Goal: Task Accomplishment & Management: Complete application form

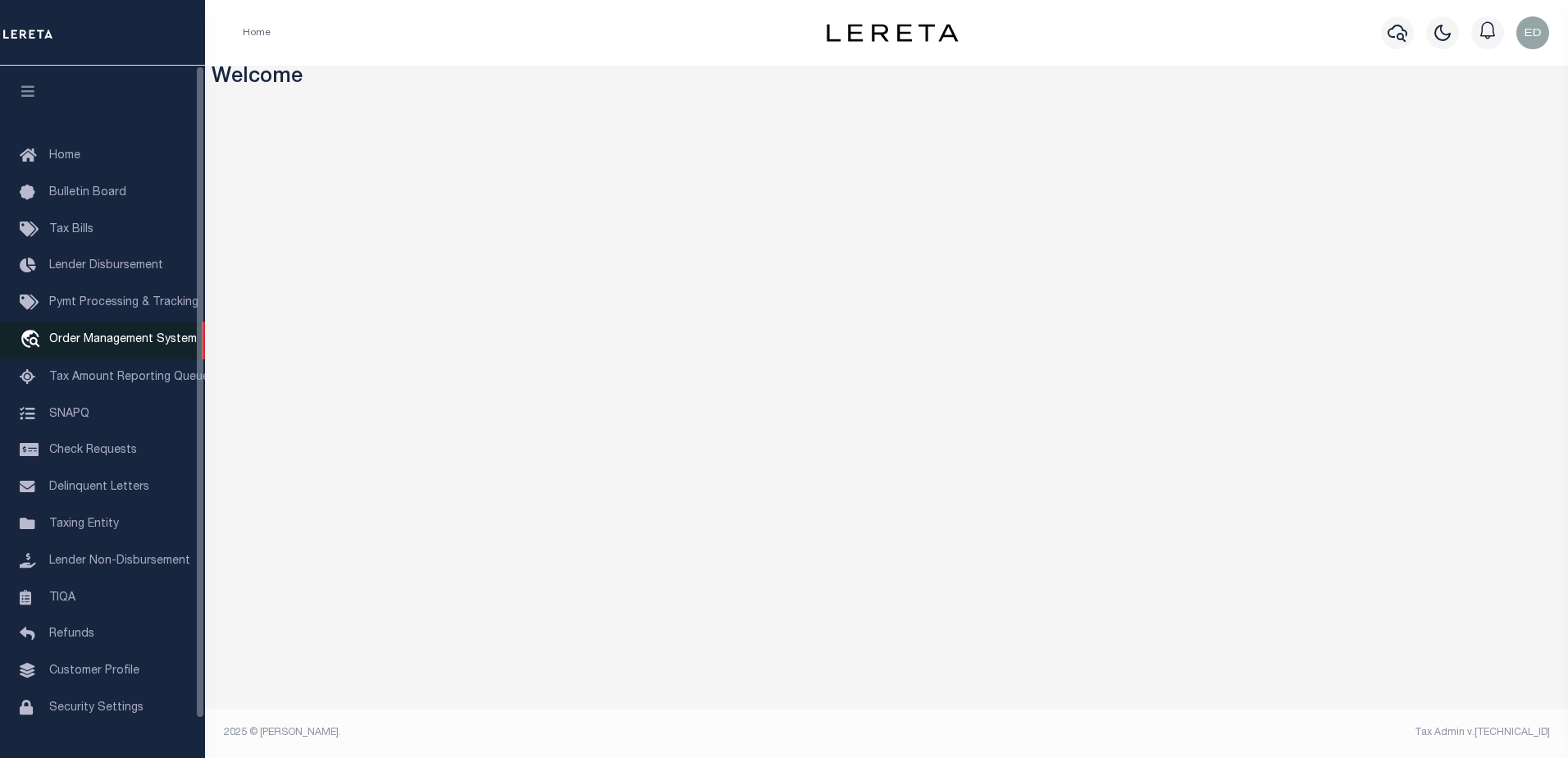
click at [111, 345] on span "Order Management System" at bounding box center [123, 340] width 148 height 12
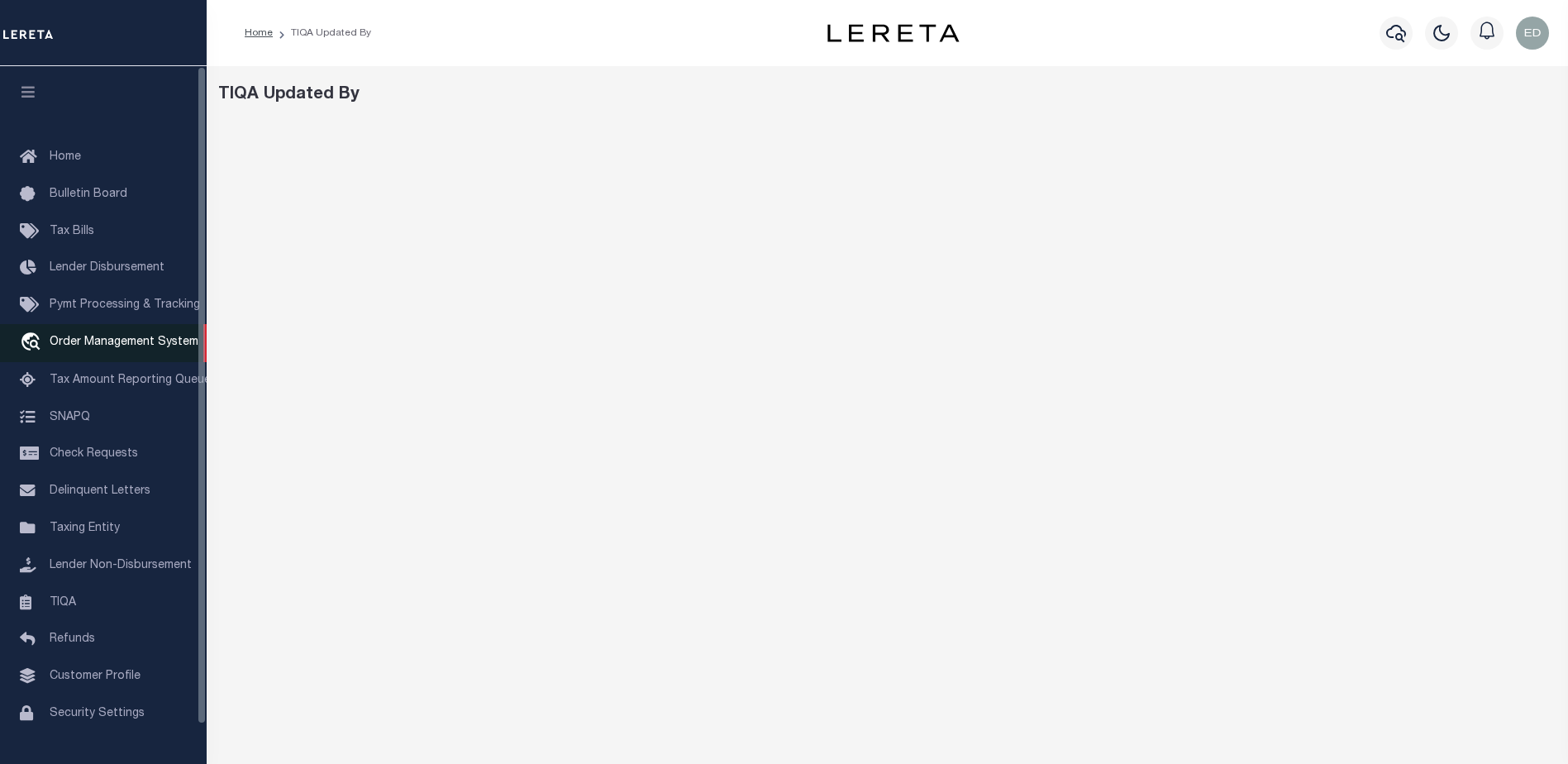
click at [115, 336] on link "travel_explore Order Management System" at bounding box center [103, 342] width 207 height 38
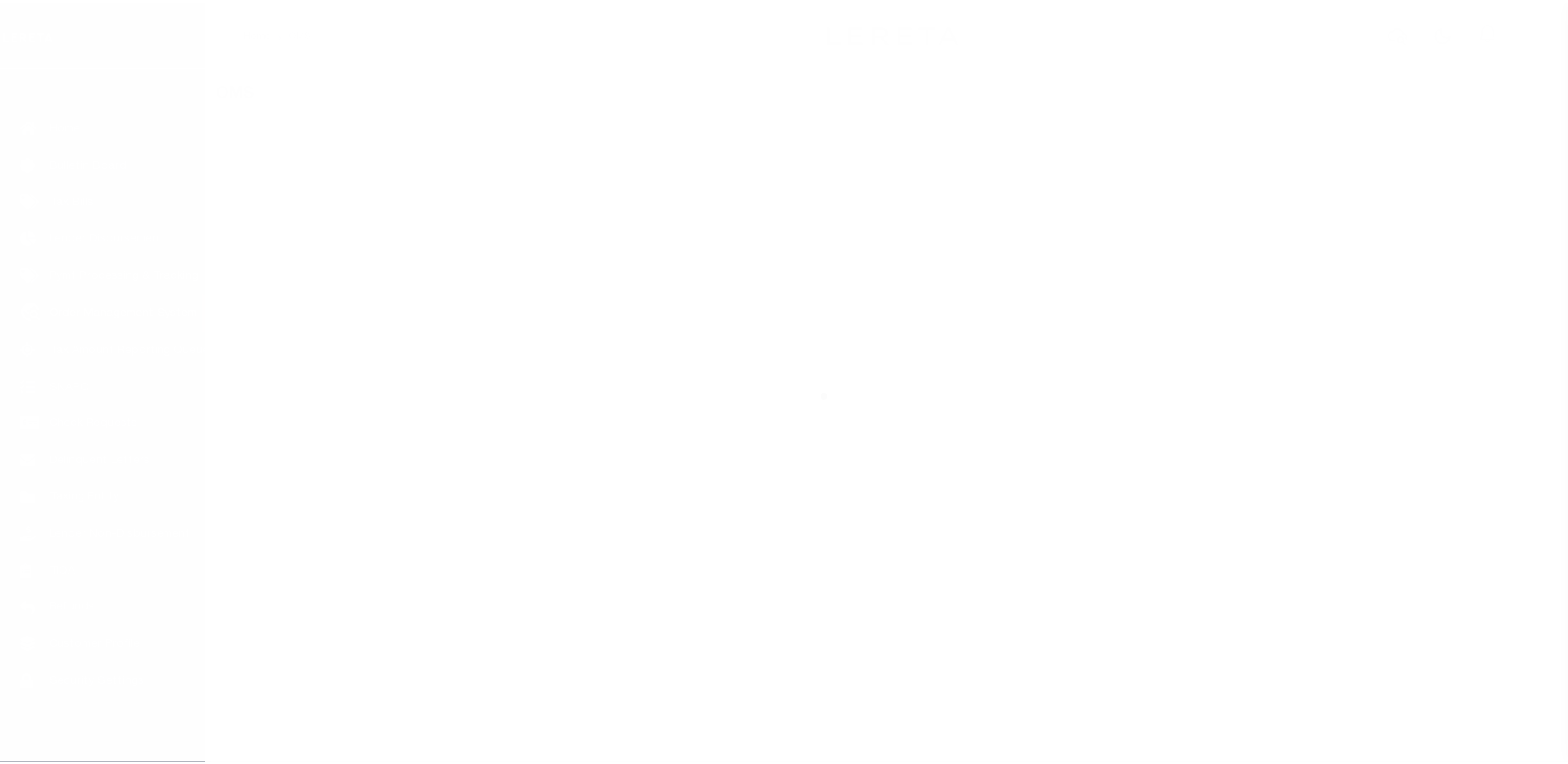
scroll to position [41, 0]
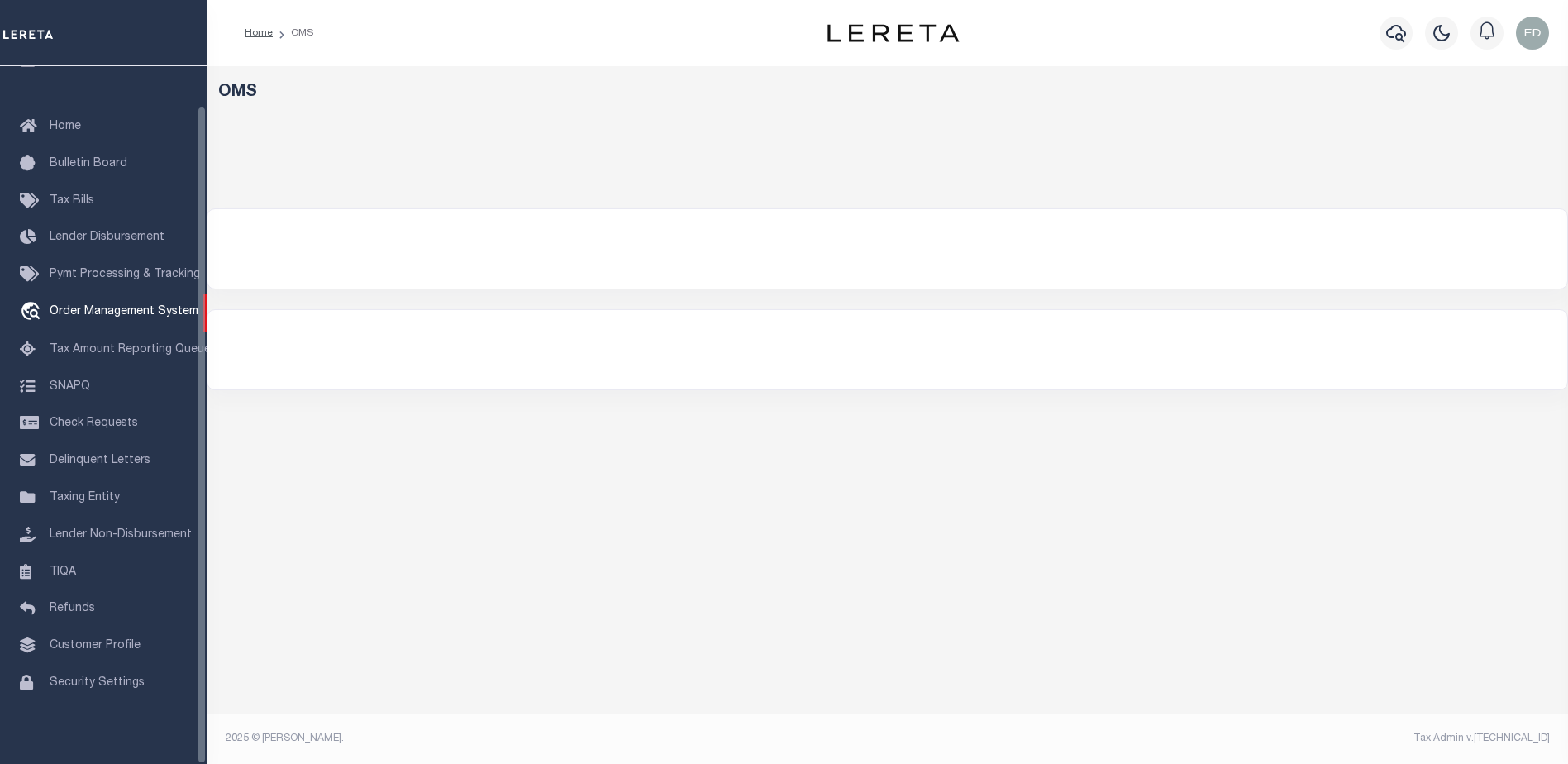
select select "200"
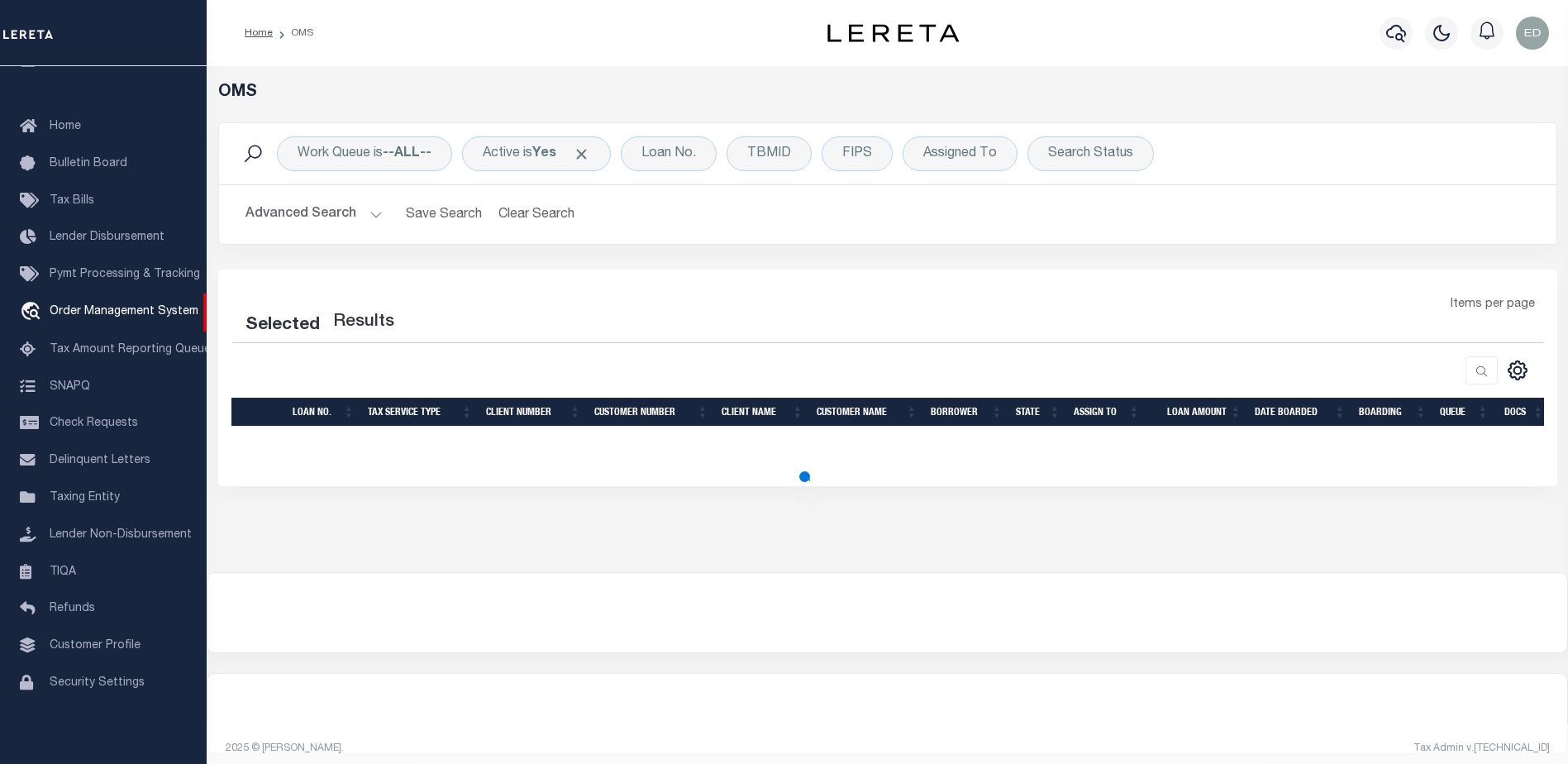
select select "200"
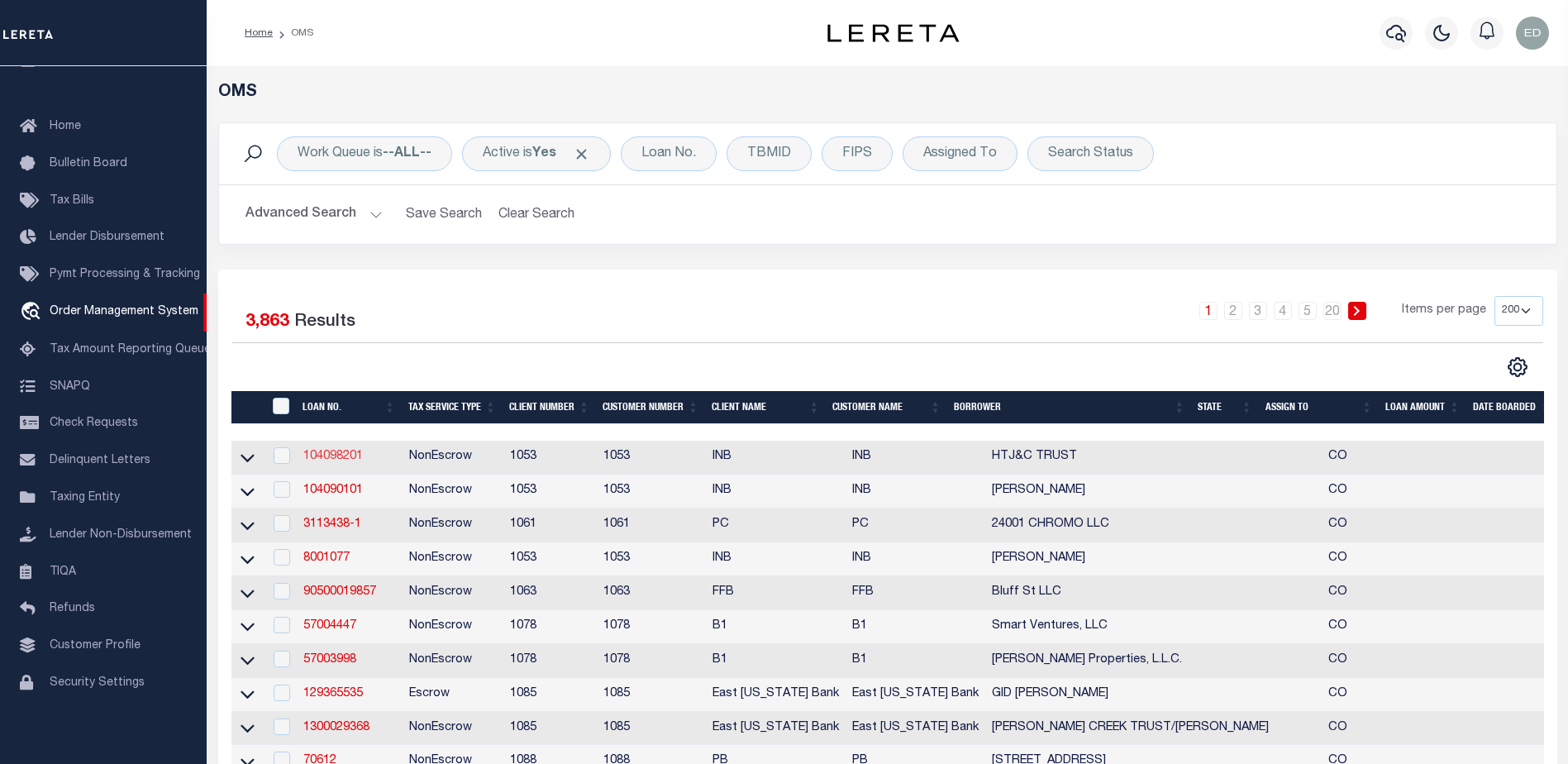
click at [344, 460] on link "104098201" at bounding box center [333, 456] width 59 height 12
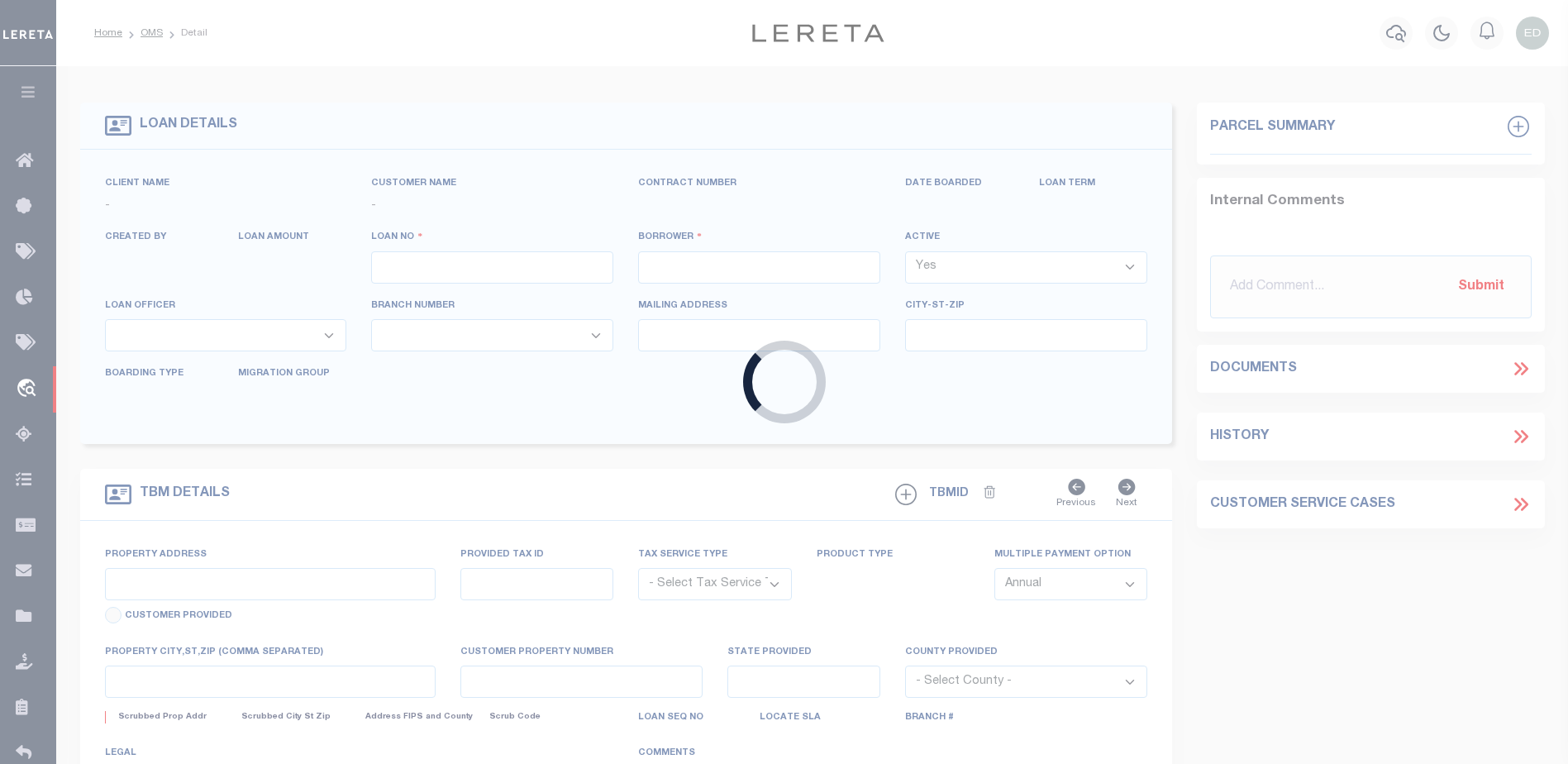
type input "104098201"
type input "HTJ&C TRUST"
select select
select select "NonEscrow"
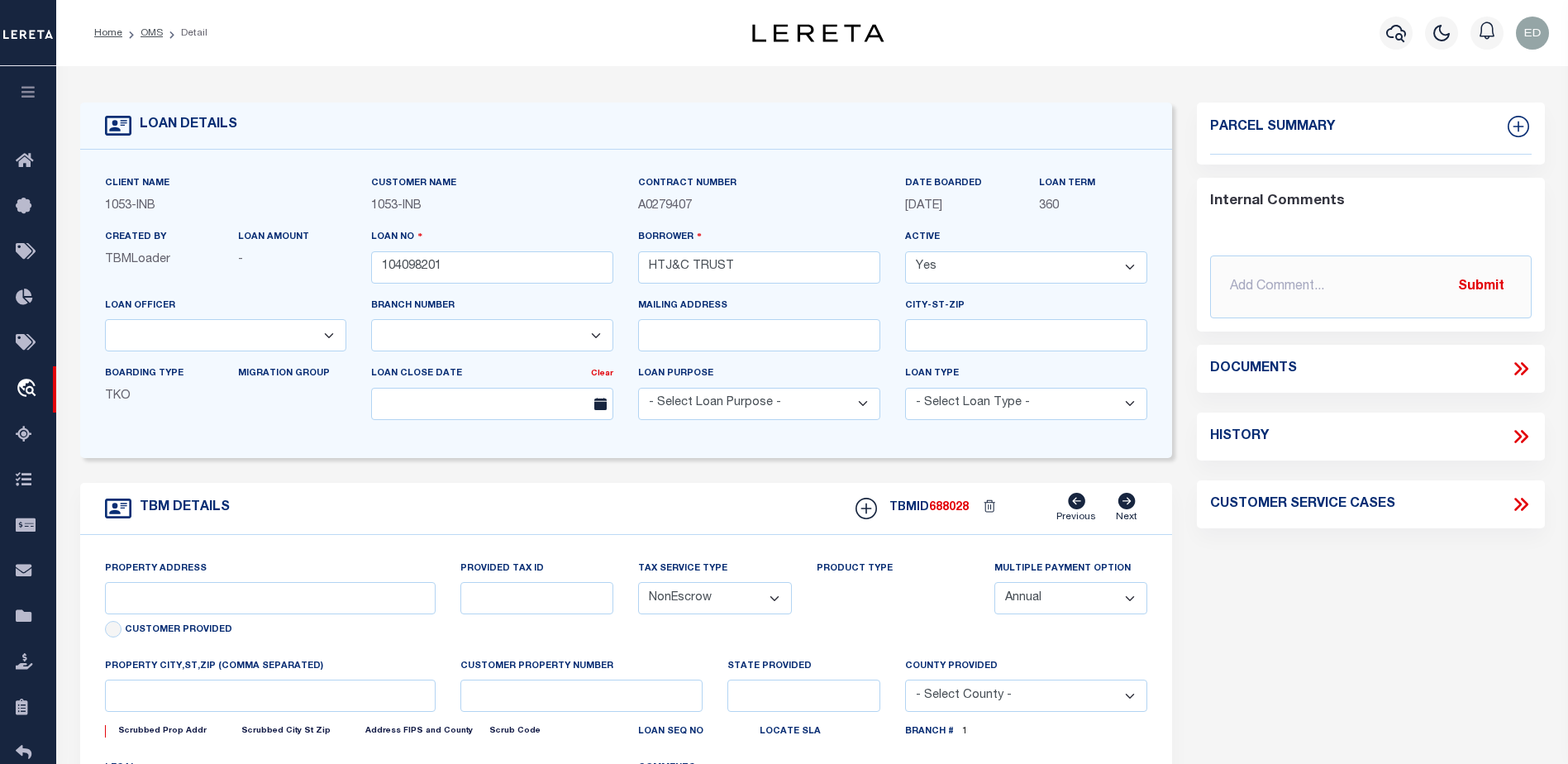
select select "91"
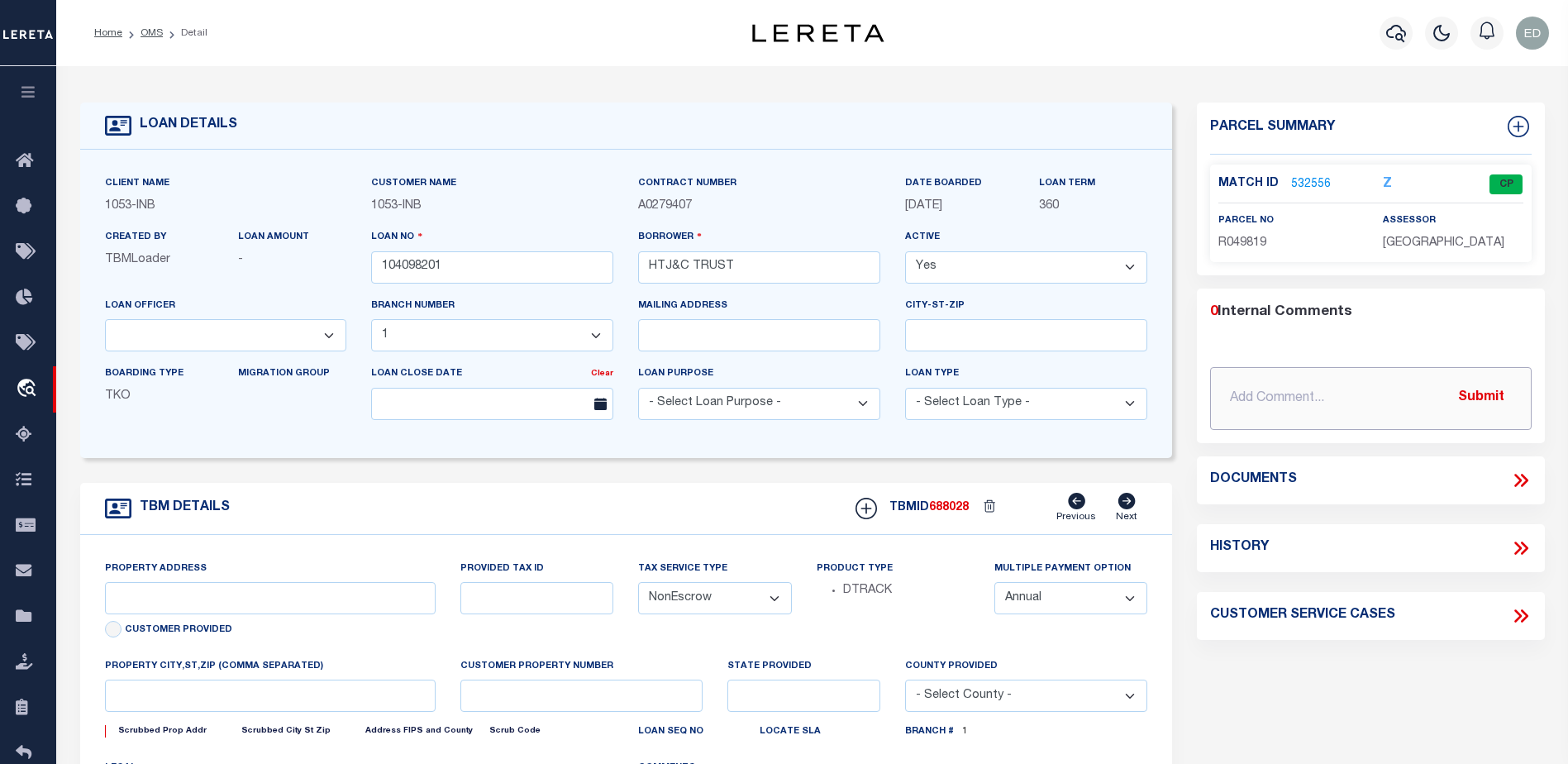
click at [1527, 367] on input "text" at bounding box center [1371, 398] width 321 height 63
select select "254"
type input "712 WEBB PEAK"
type input "210720102002"
type input "EDWARDS CO"
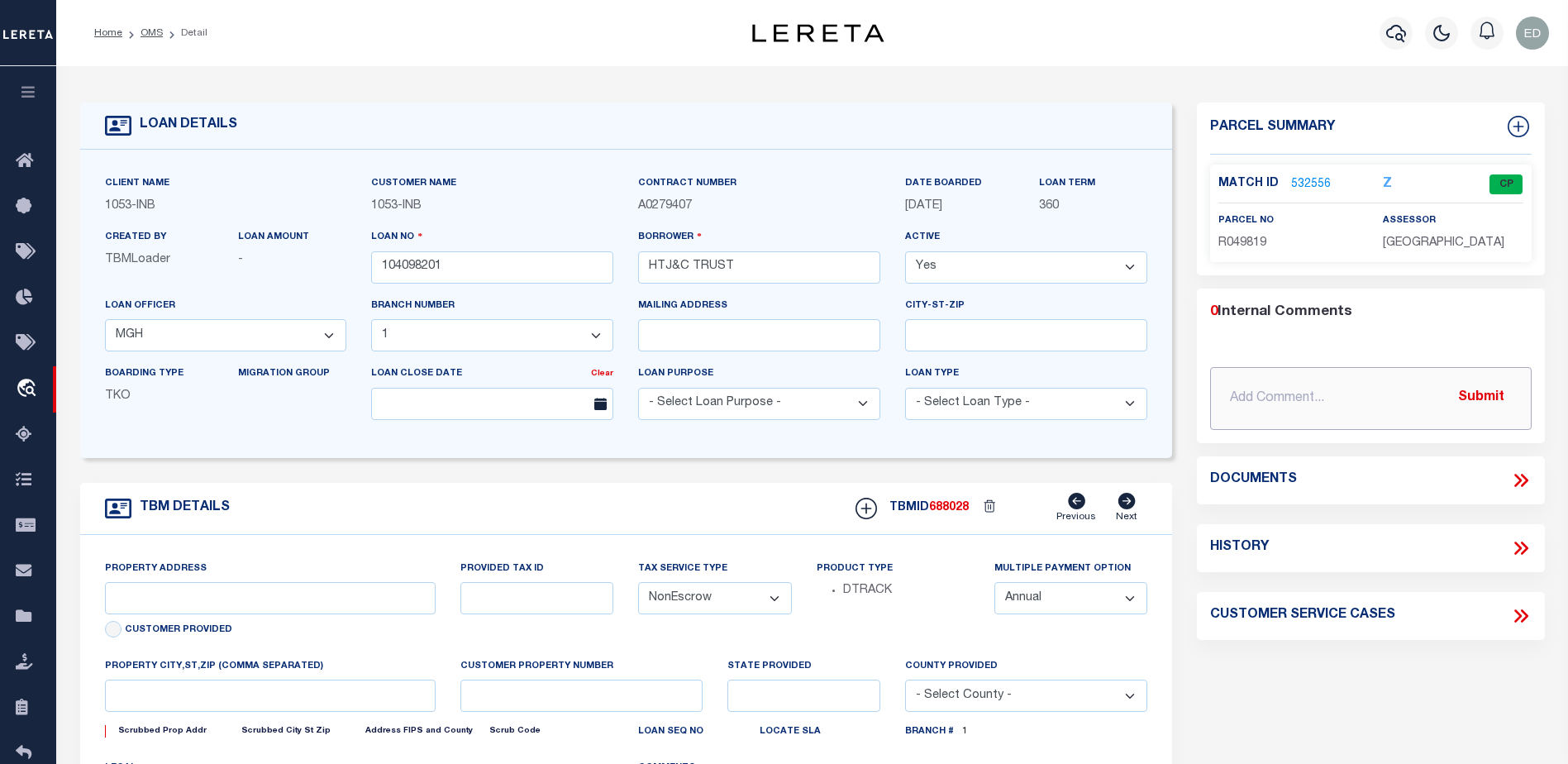
type input "CO"
select select
type textarea "R.049819"
type textarea "CTY collects all tax (970) 328.8860 due 02/28/14 SECOND HALF DUE JUNE 15"
select select "2"
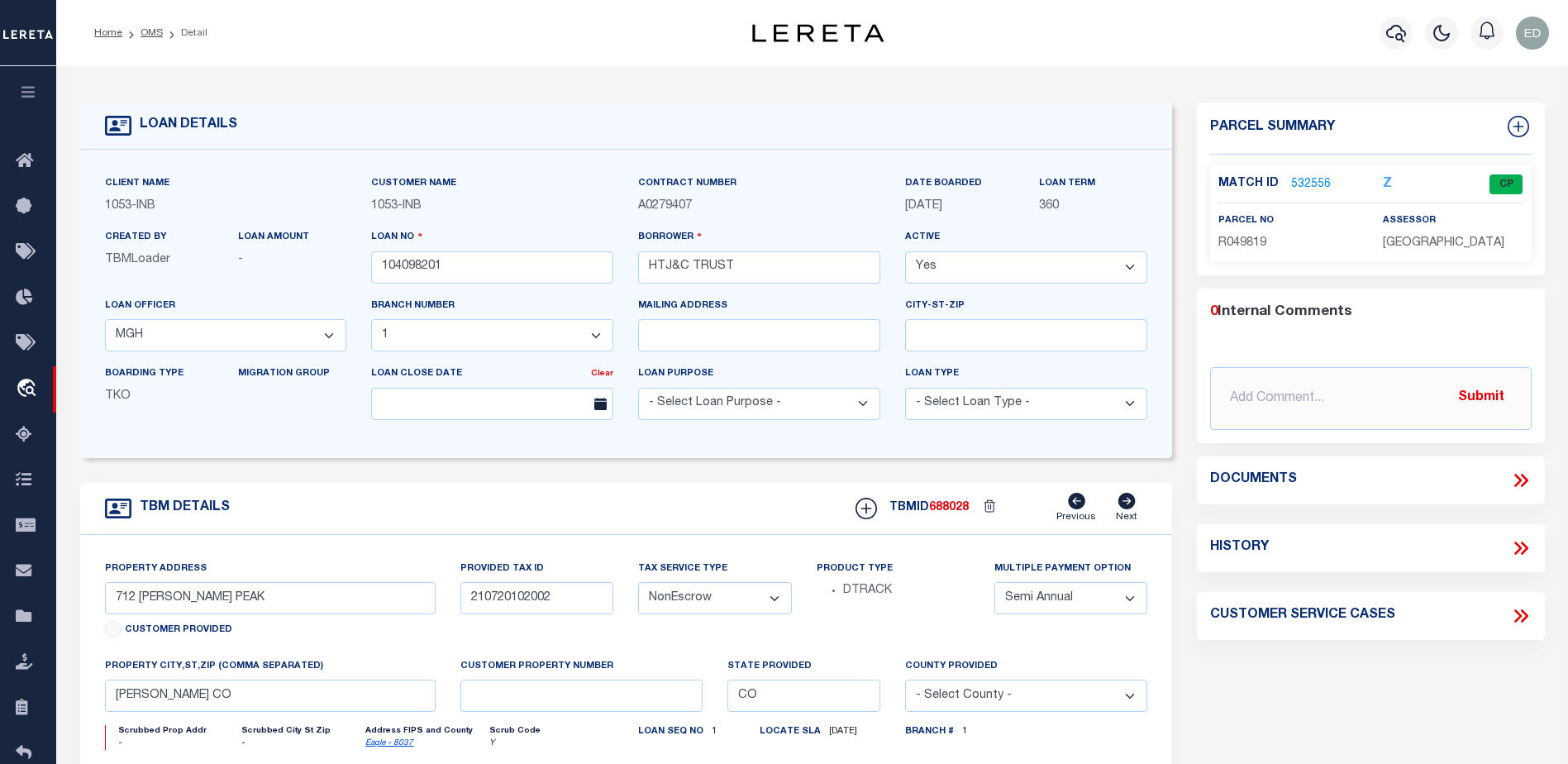
click at [1520, 476] on icon at bounding box center [1521, 480] width 22 height 22
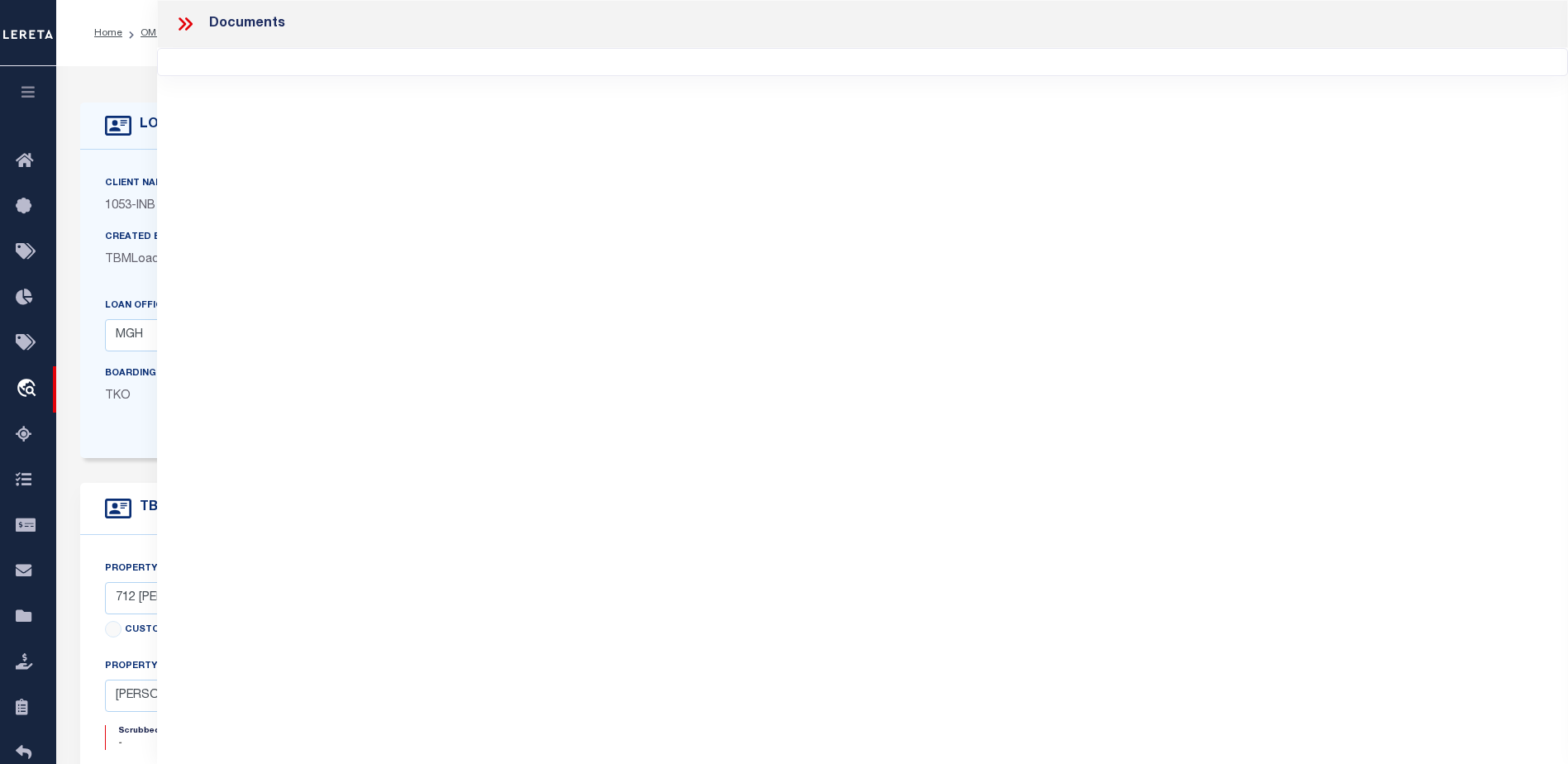
click at [186, 27] on icon at bounding box center [185, 24] width 22 height 22
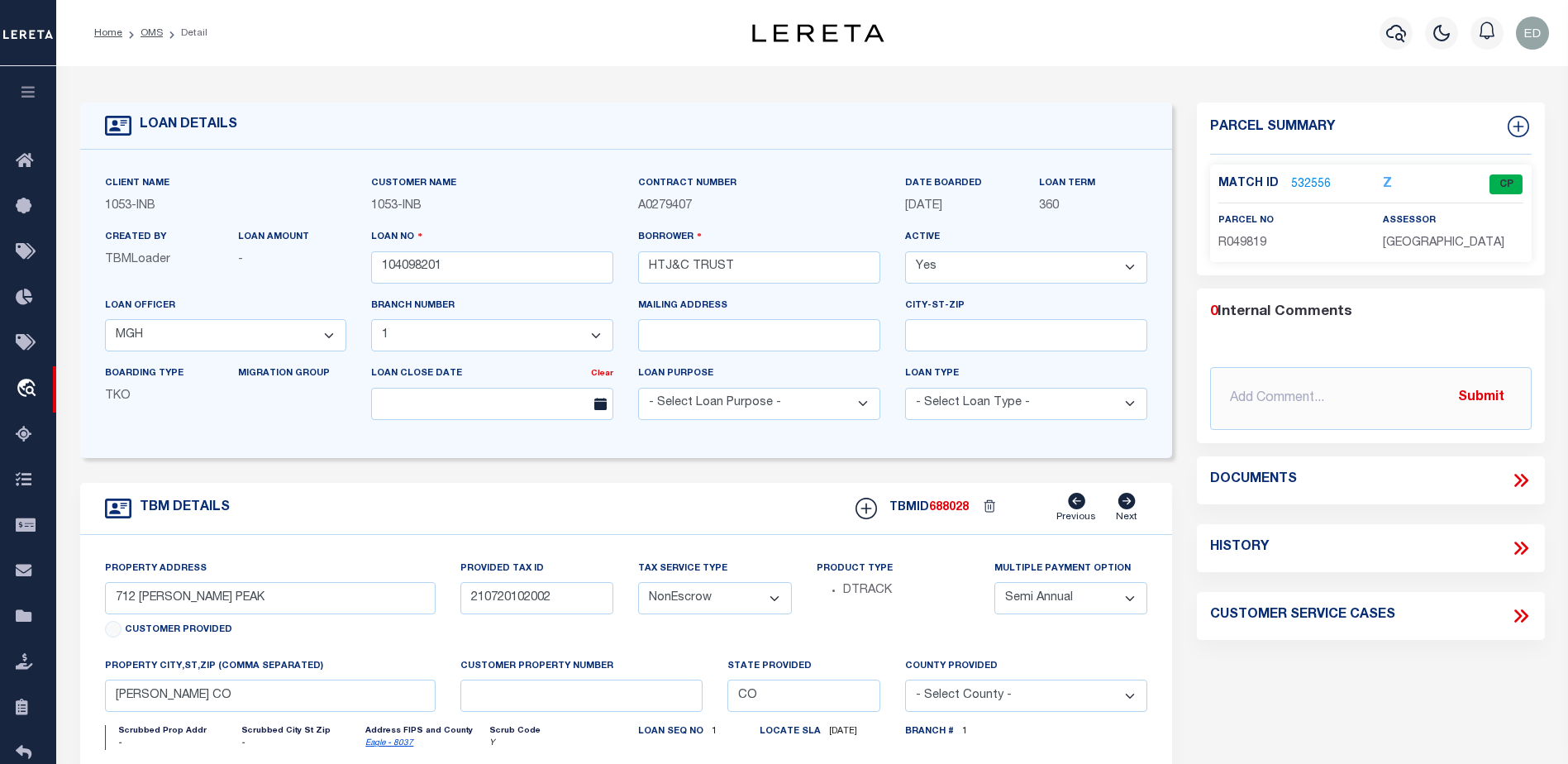
click at [1514, 484] on icon at bounding box center [1521, 480] width 22 height 22
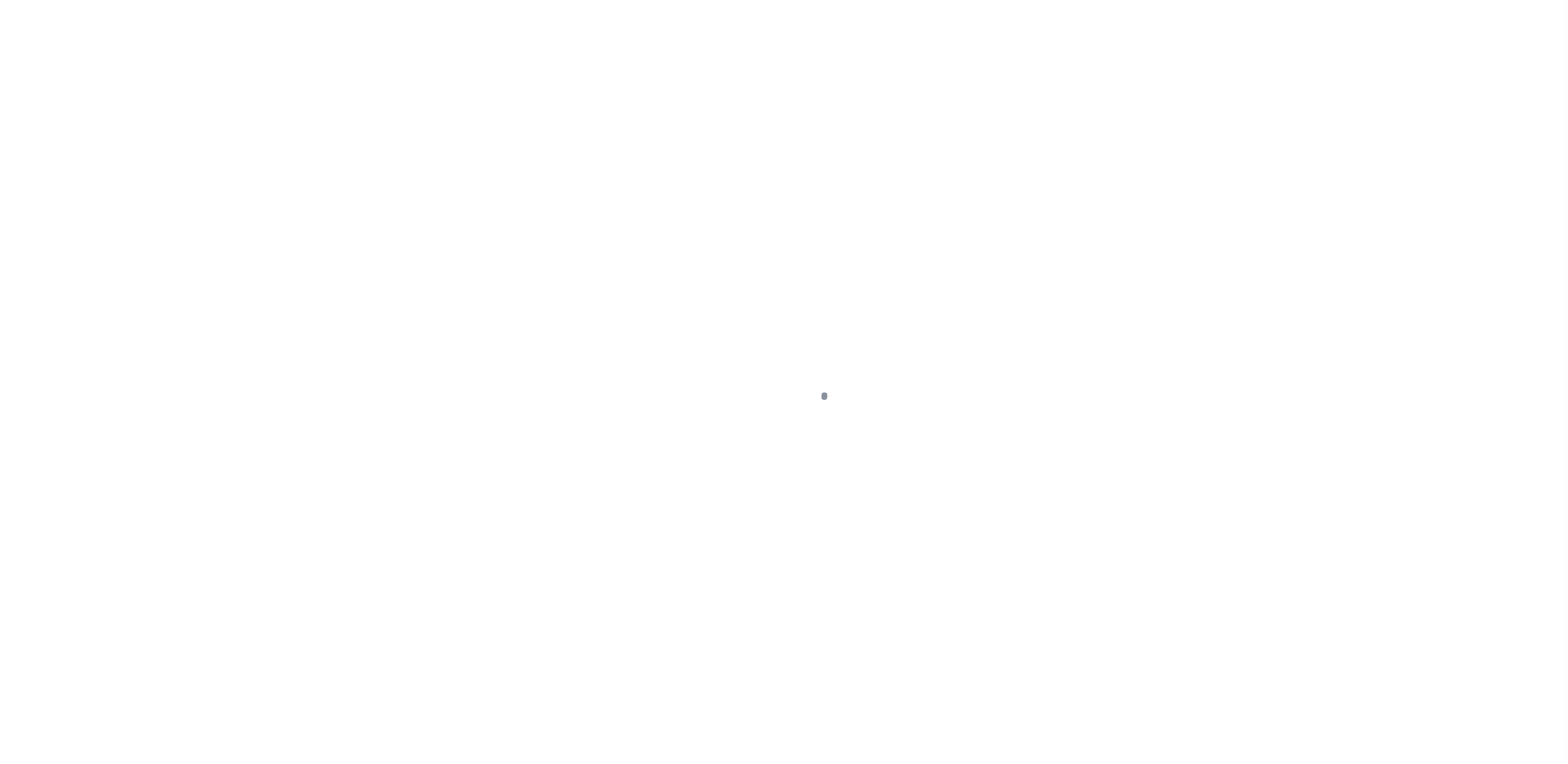
select select "91"
select select "NonEscrow"
type input "712 WEBB PEAK"
type input "210720102002"
type input "EDWARDS CO"
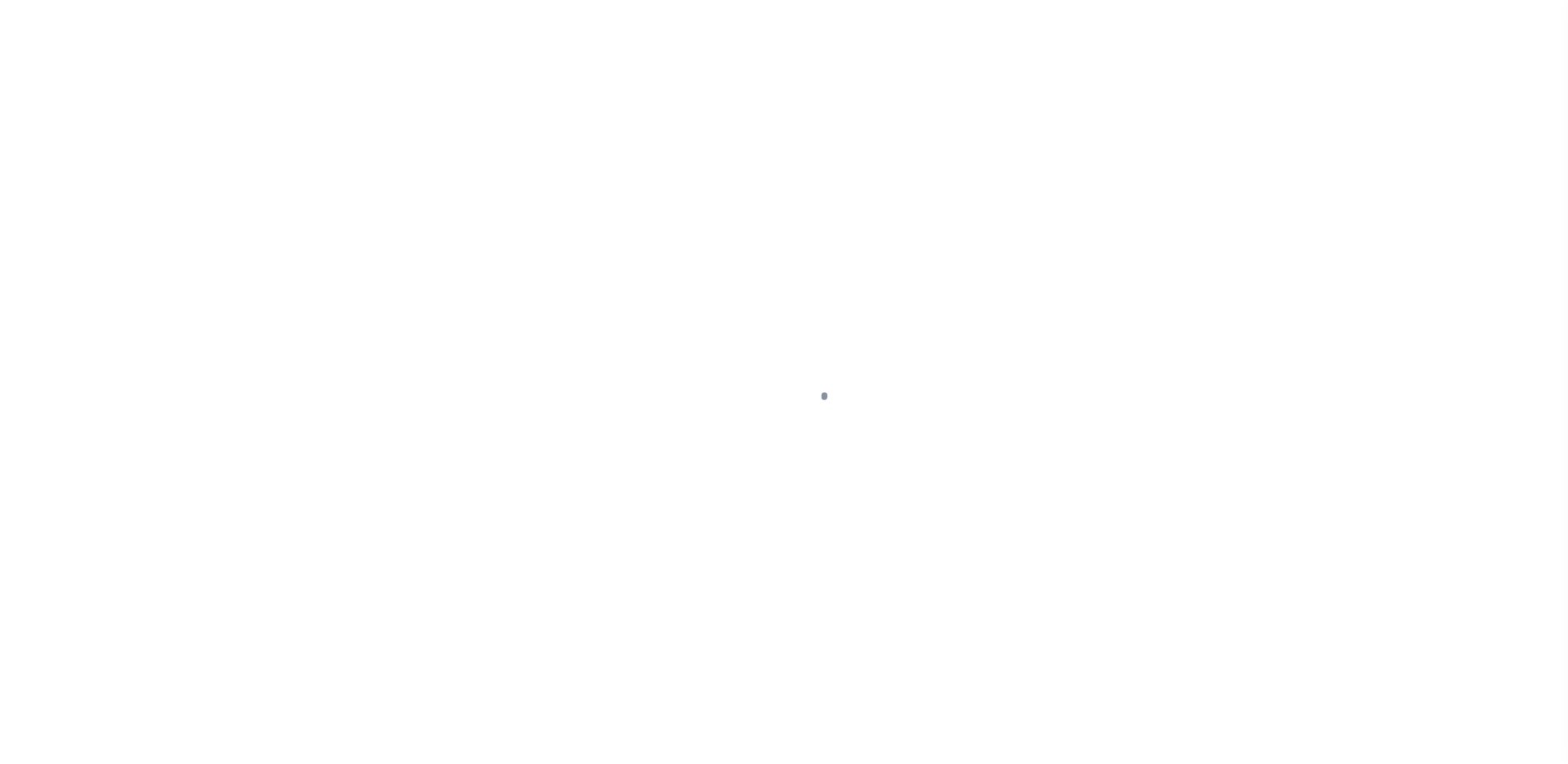
type input "CO"
select select
type textarea "R.049819"
type textarea "CTY collects all tax (970) 328.8860 due 02/28/14 SECOND HALF DUE JUNE 15"
select select "254"
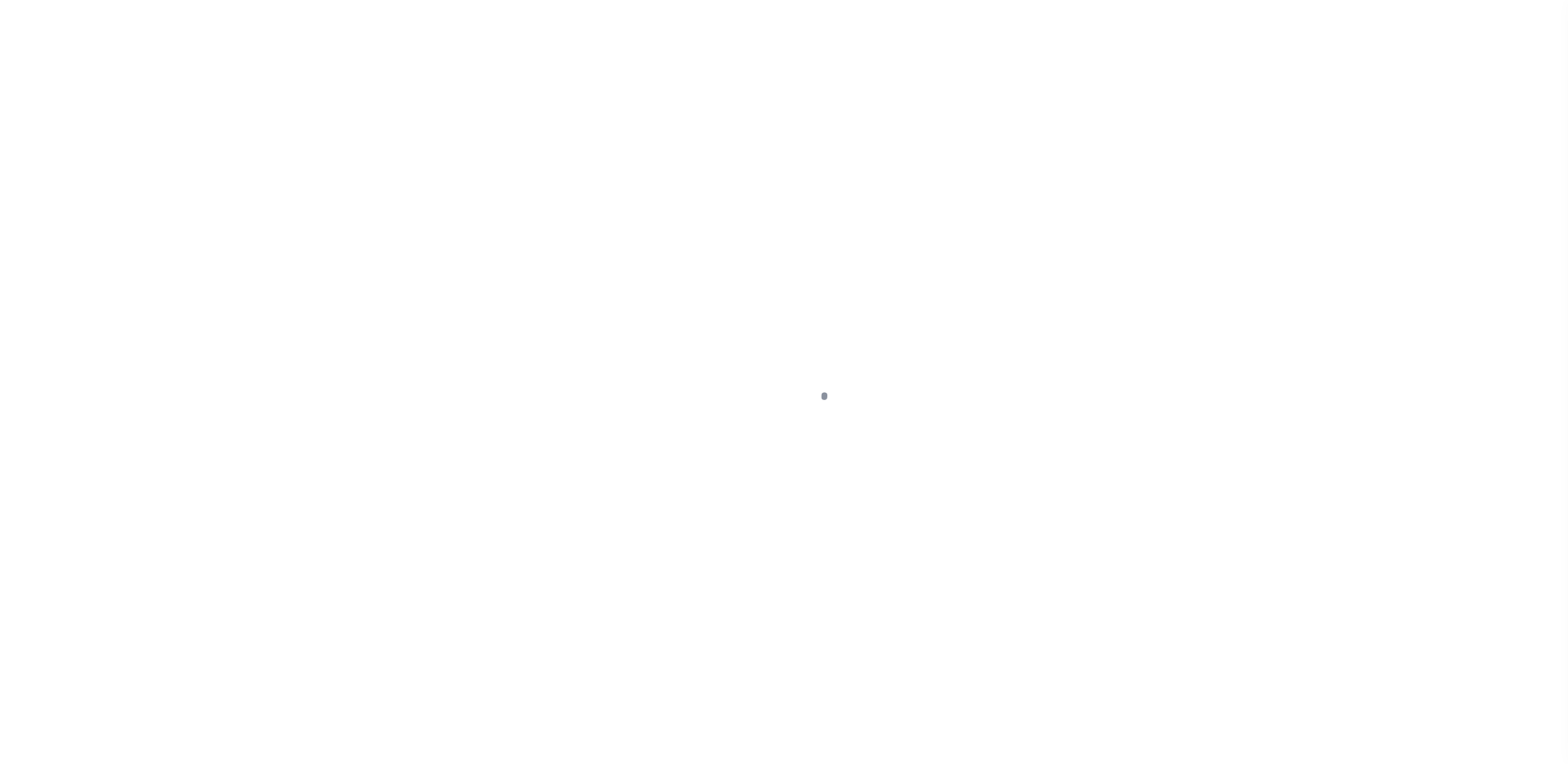
select select "2"
select select "NonEscrow"
type input "712 [PERSON_NAME] PEAK"
type input "210720102002"
type input "[PERSON_NAME] CO"
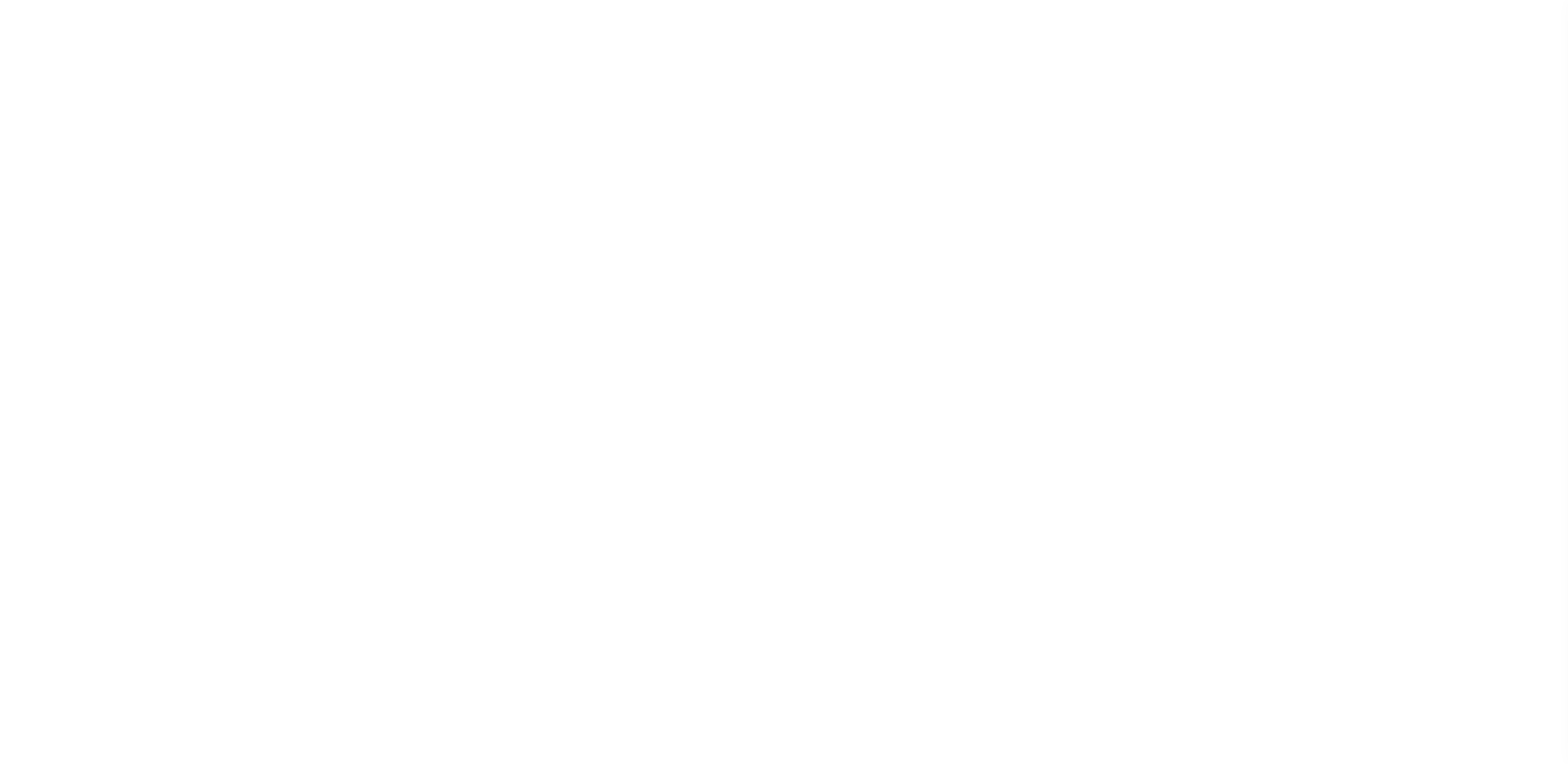
type input "CO"
select select
type textarea "R.049819"
type textarea "CTY collects all tax [PHONE_NUMBER] due [DATE] SECOND HALF DUE [DATE]"
select select "254"
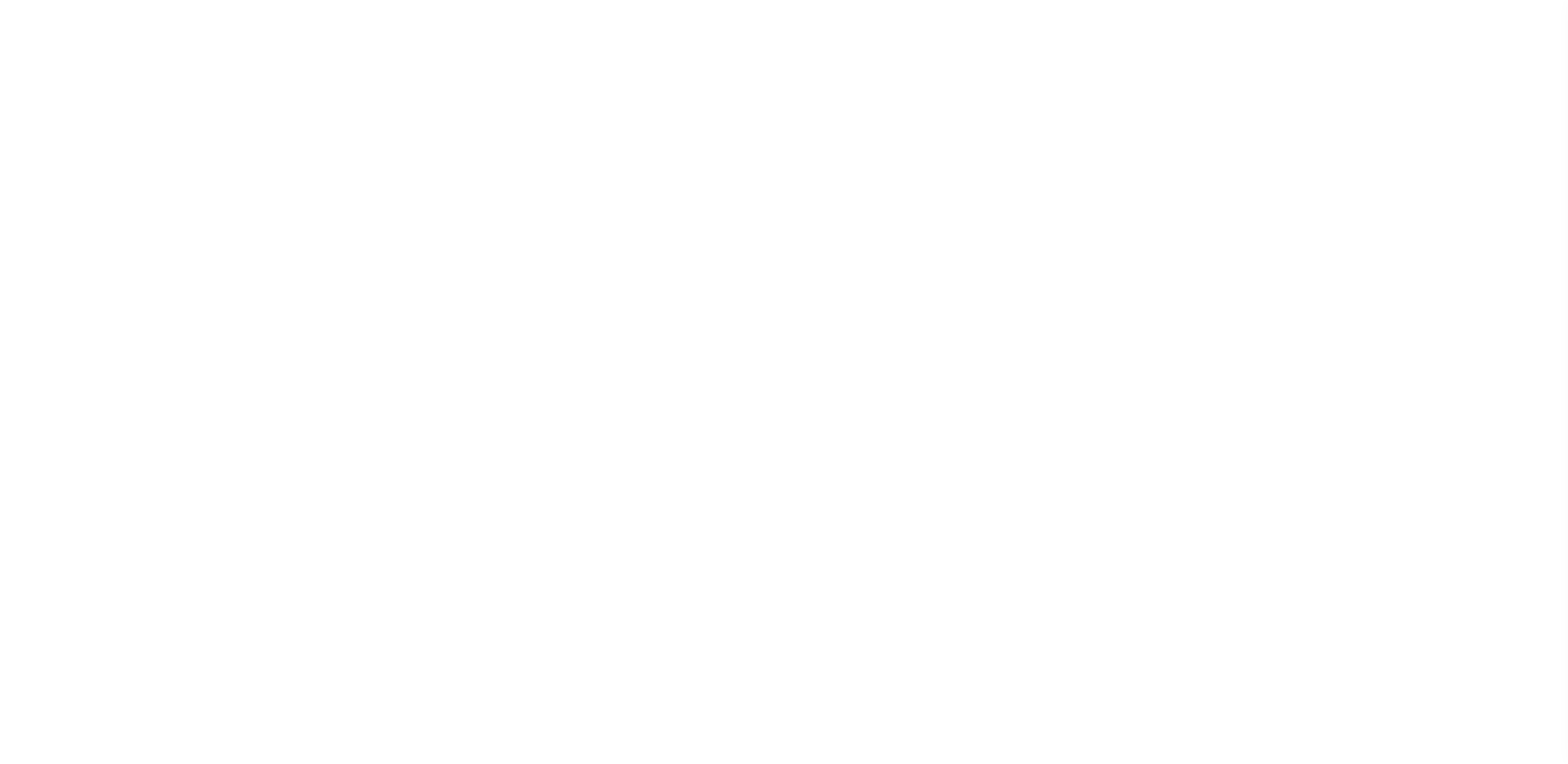
select select "91"
select select "2"
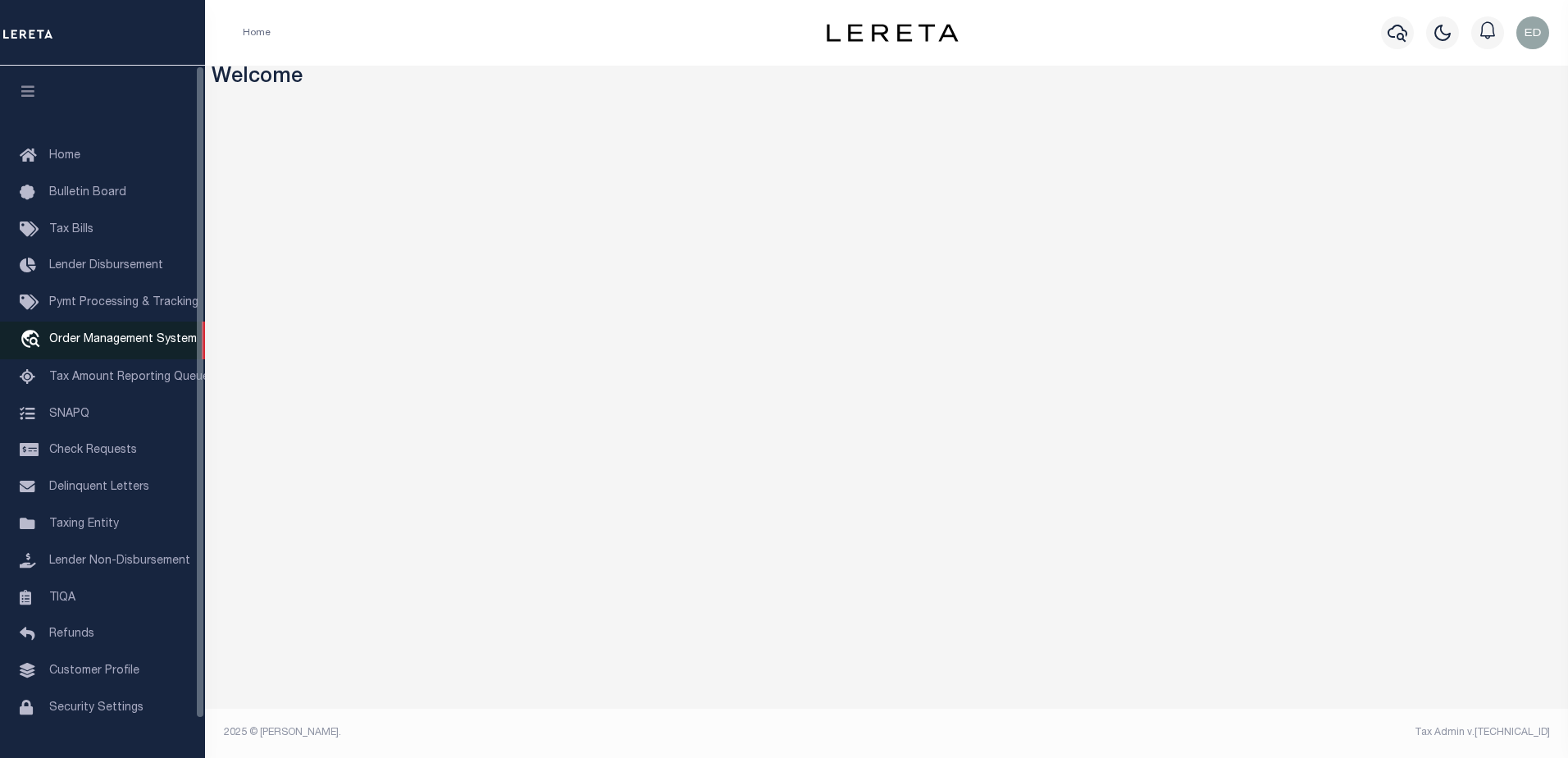
click at [95, 337] on span "Order Management System" at bounding box center [123, 340] width 148 height 12
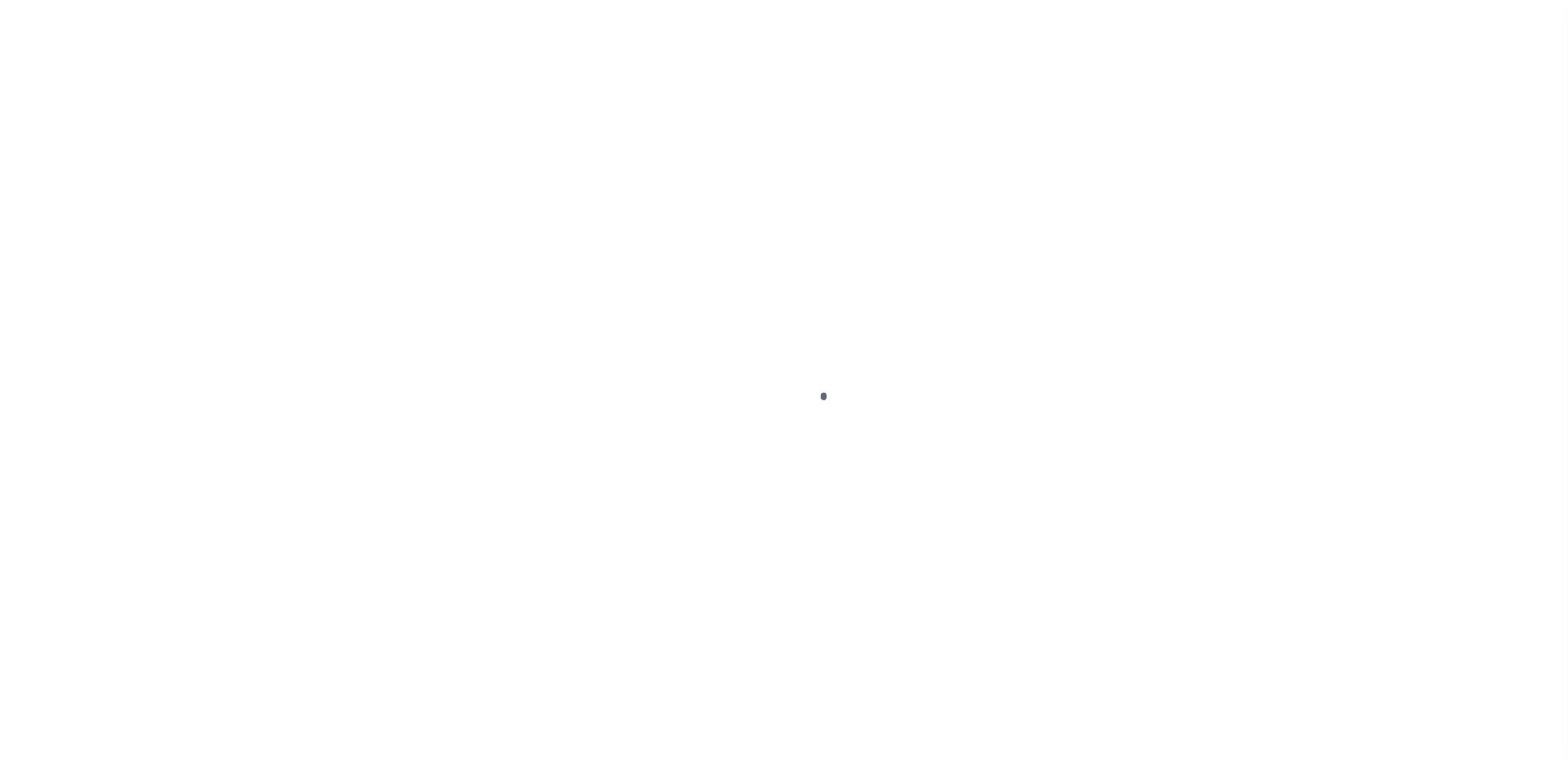
scroll to position [41, 0]
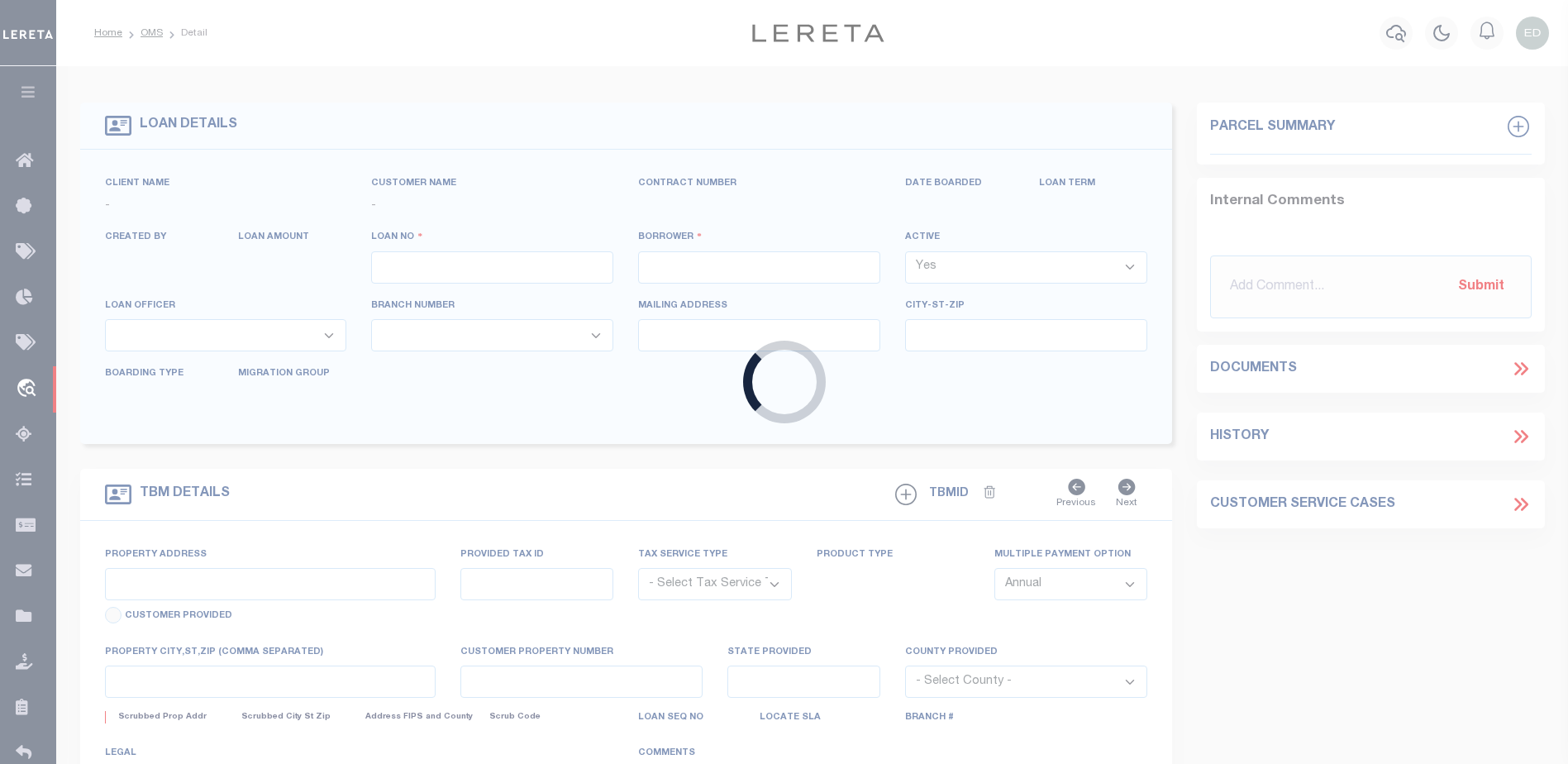
type input "400021500"
type input "[PERSON_NAME] [PERSON_NAME]"
select select
select select "10"
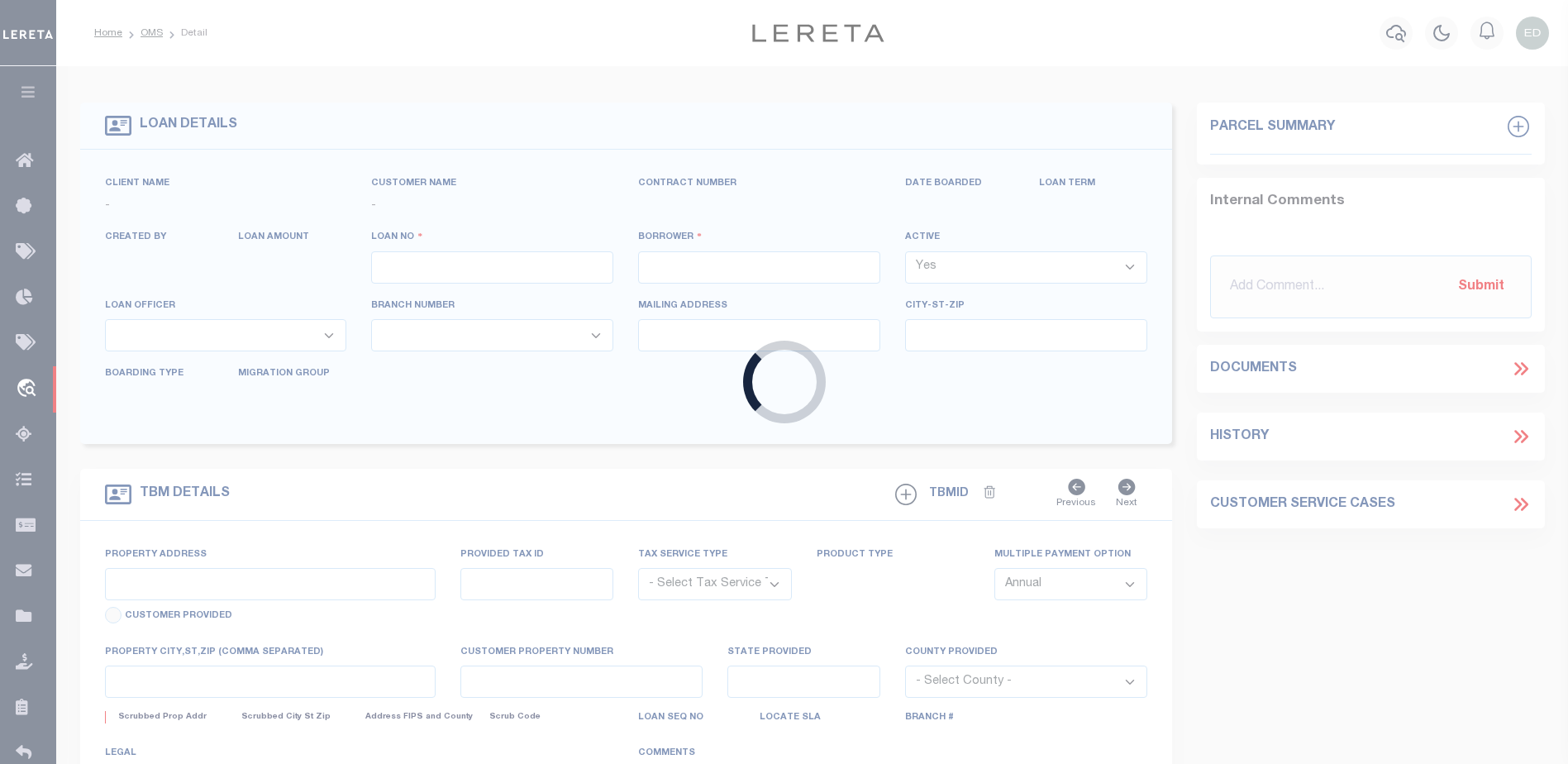
select select "NonEscrow"
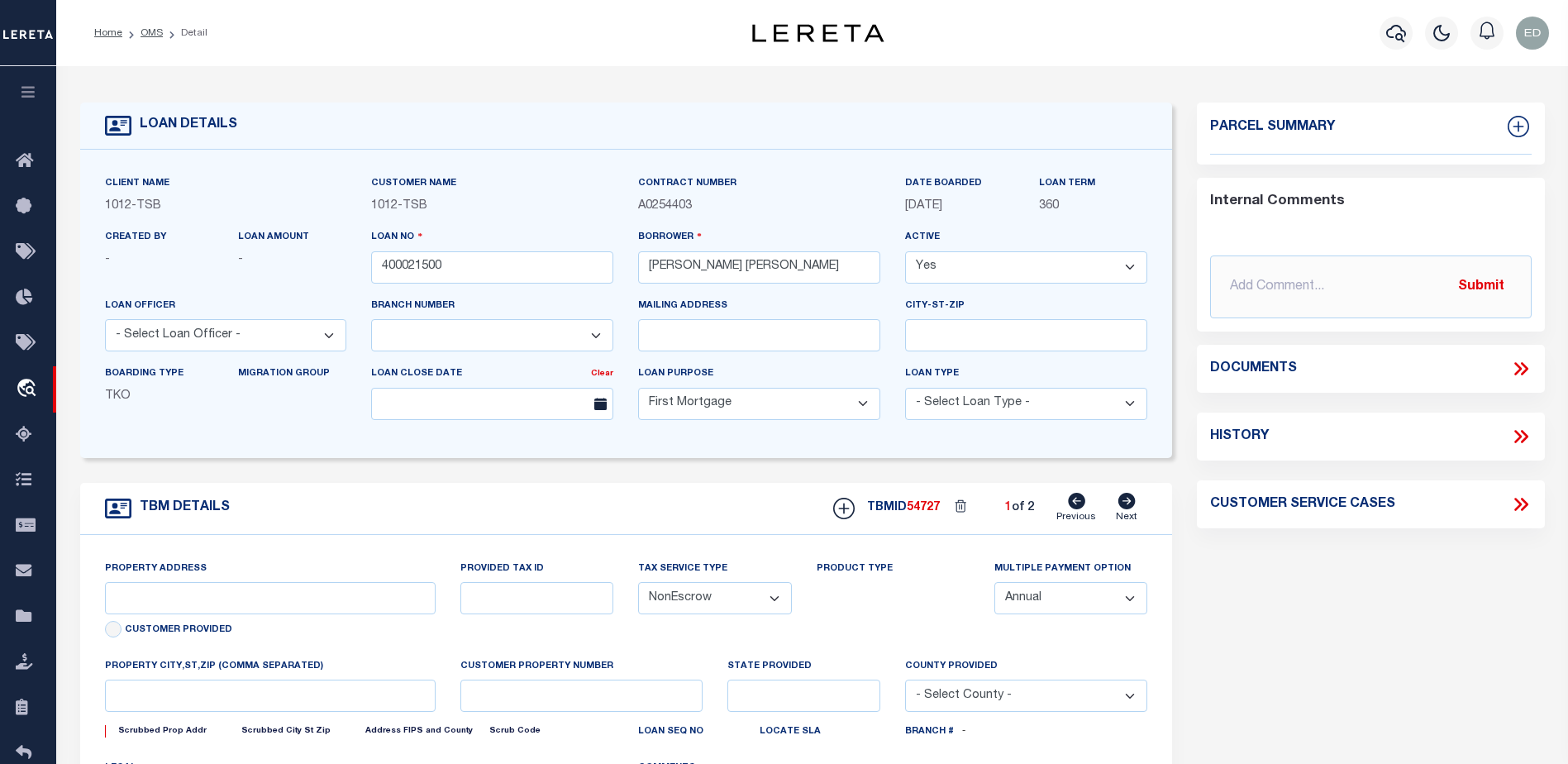
select select "4117"
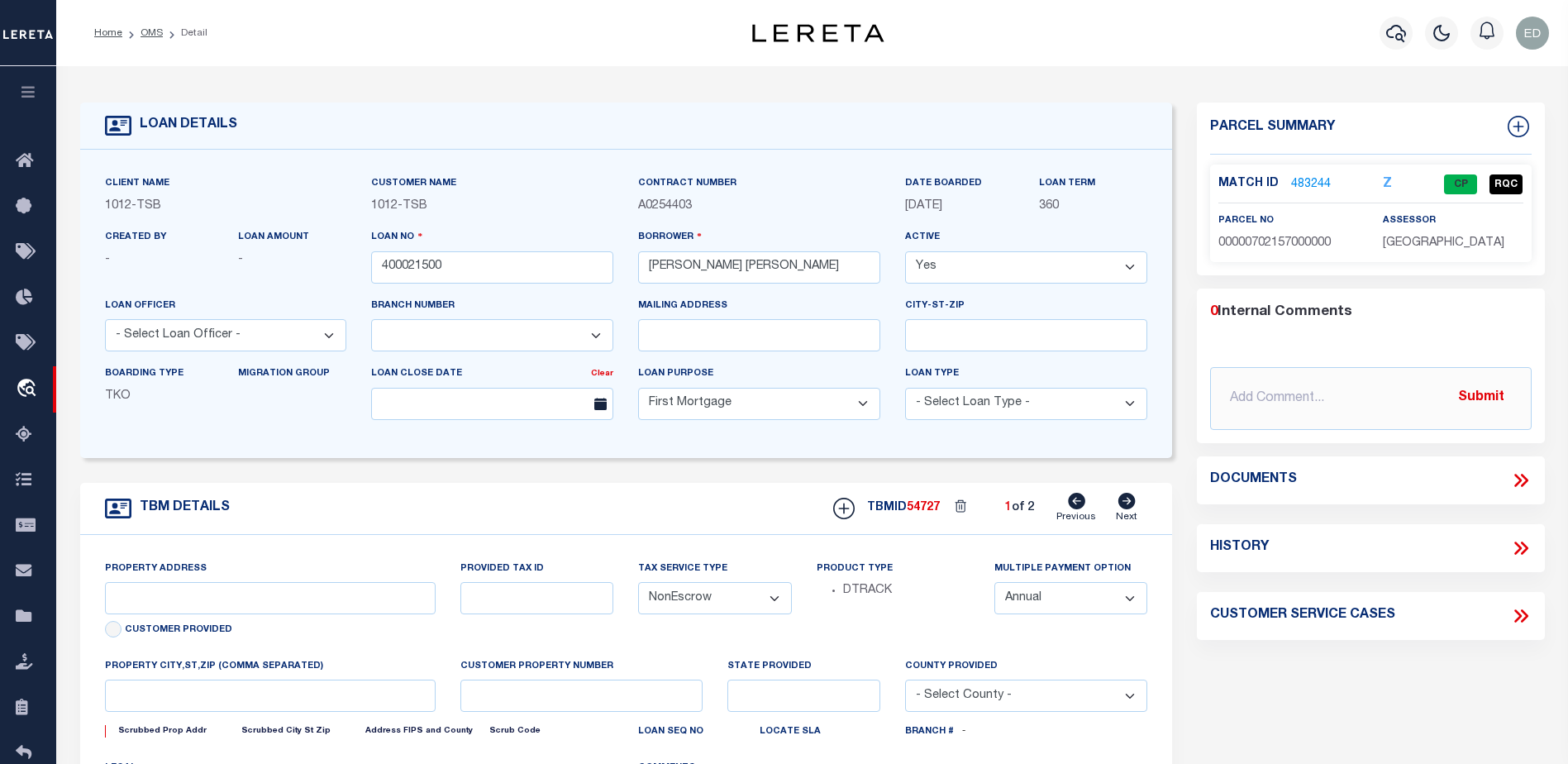
type input "1915 Brundrette"
select select
type input "[GEOGRAPHIC_DATA]"
select select "[GEOGRAPHIC_DATA]"
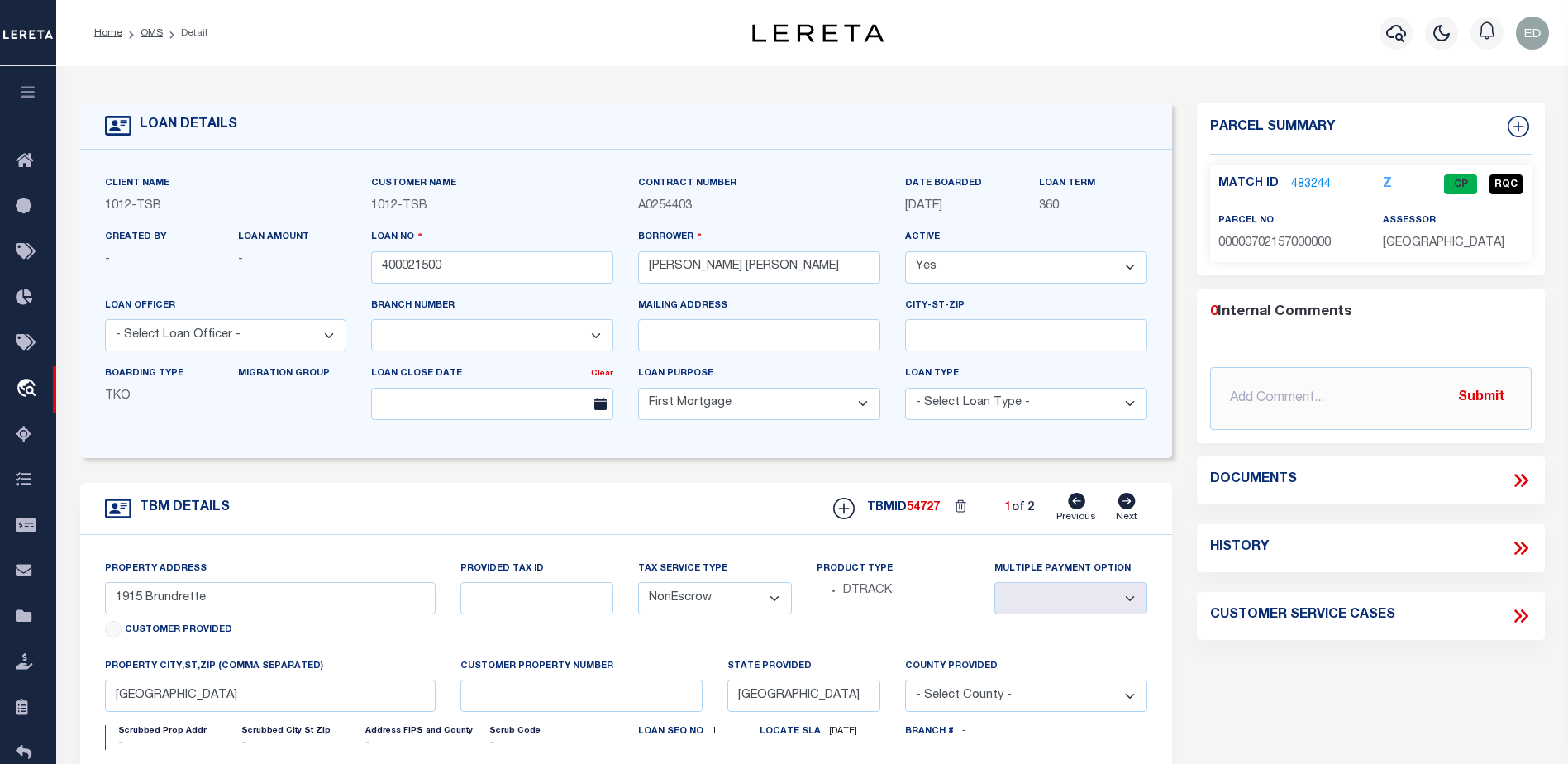
click at [1522, 469] on icon at bounding box center [1521, 480] width 22 height 22
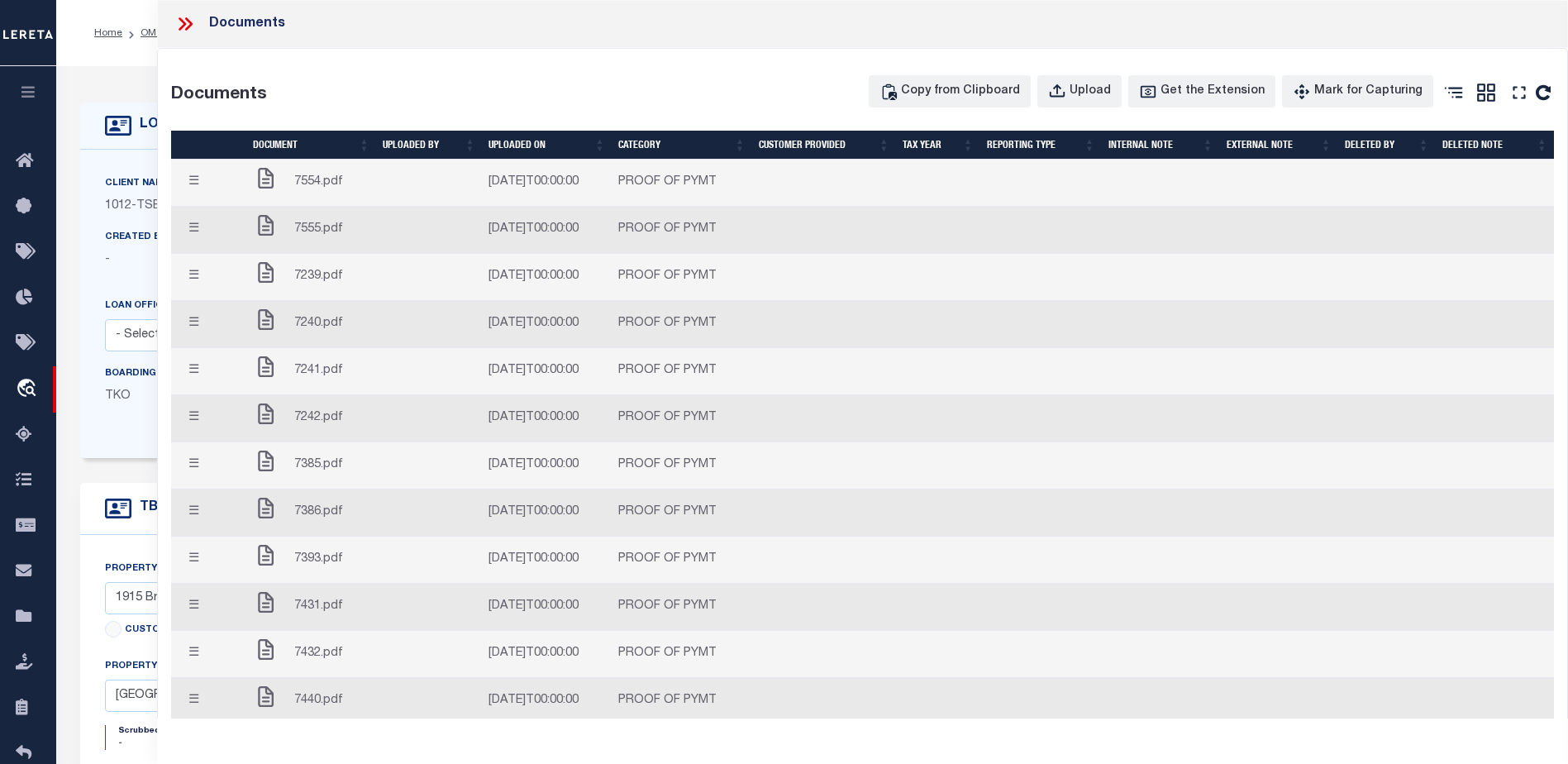
click at [367, 274] on td "7239.pdf" at bounding box center [310, 277] width 130 height 47
click at [266, 277] on icon at bounding box center [266, 272] width 16 height 21
click at [192, 184] on button "☰" at bounding box center [193, 183] width 33 height 33
click at [192, 233] on button "☰" at bounding box center [193, 230] width 33 height 33
click at [194, 279] on button "☰" at bounding box center [193, 277] width 33 height 33
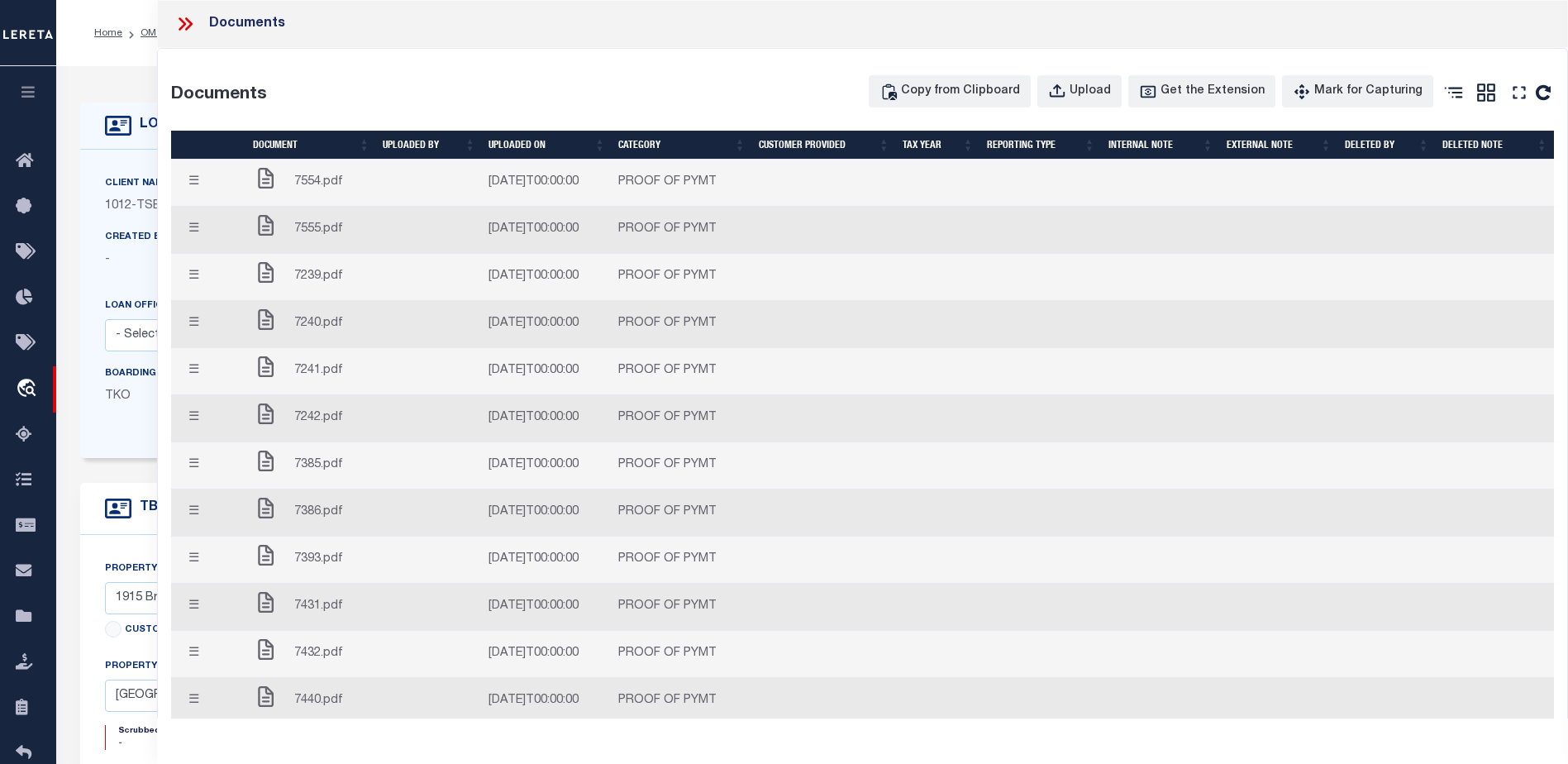
click at [193, 317] on button "☰" at bounding box center [193, 325] width 33 height 33
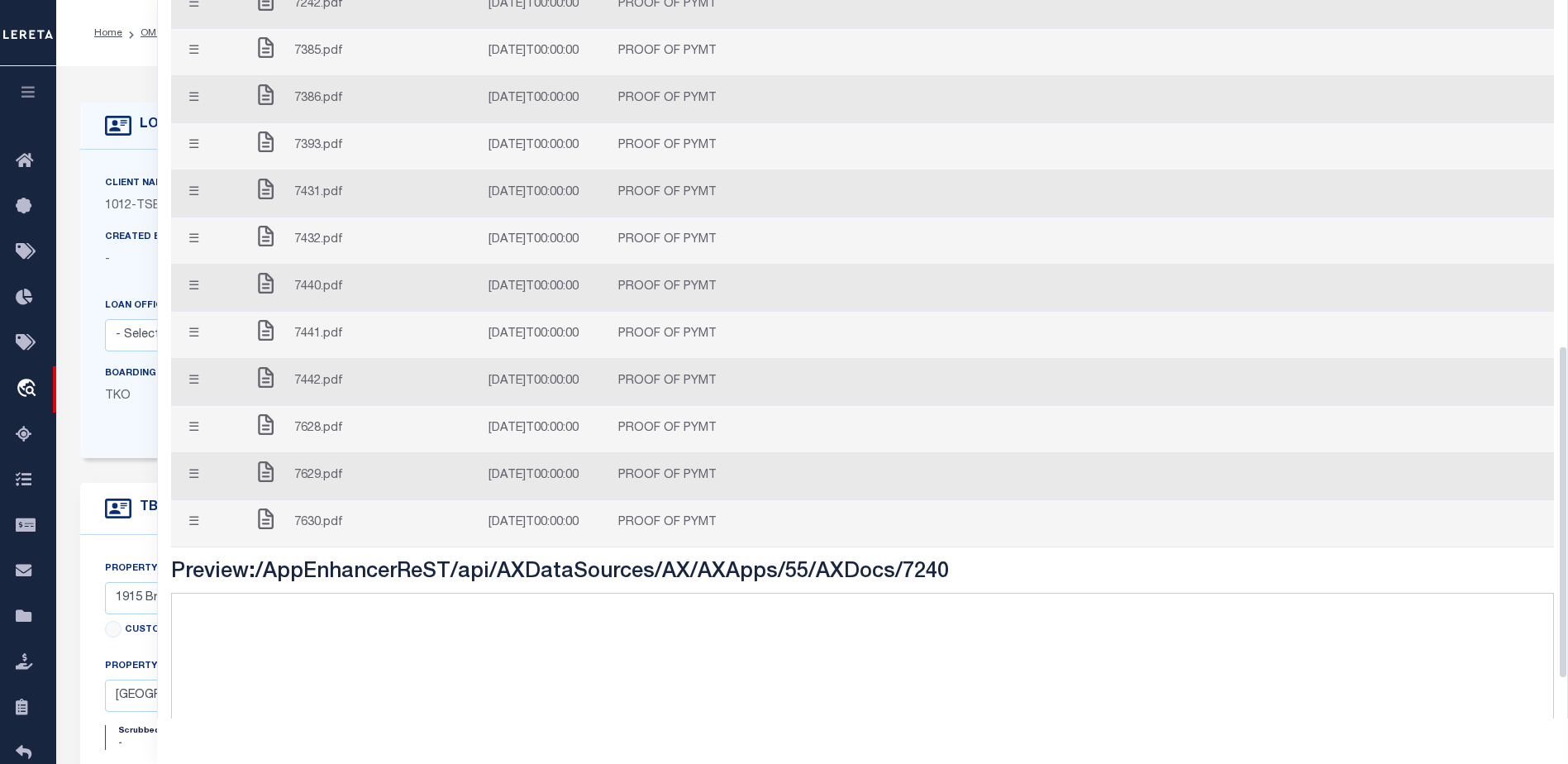
scroll to position [827, 0]
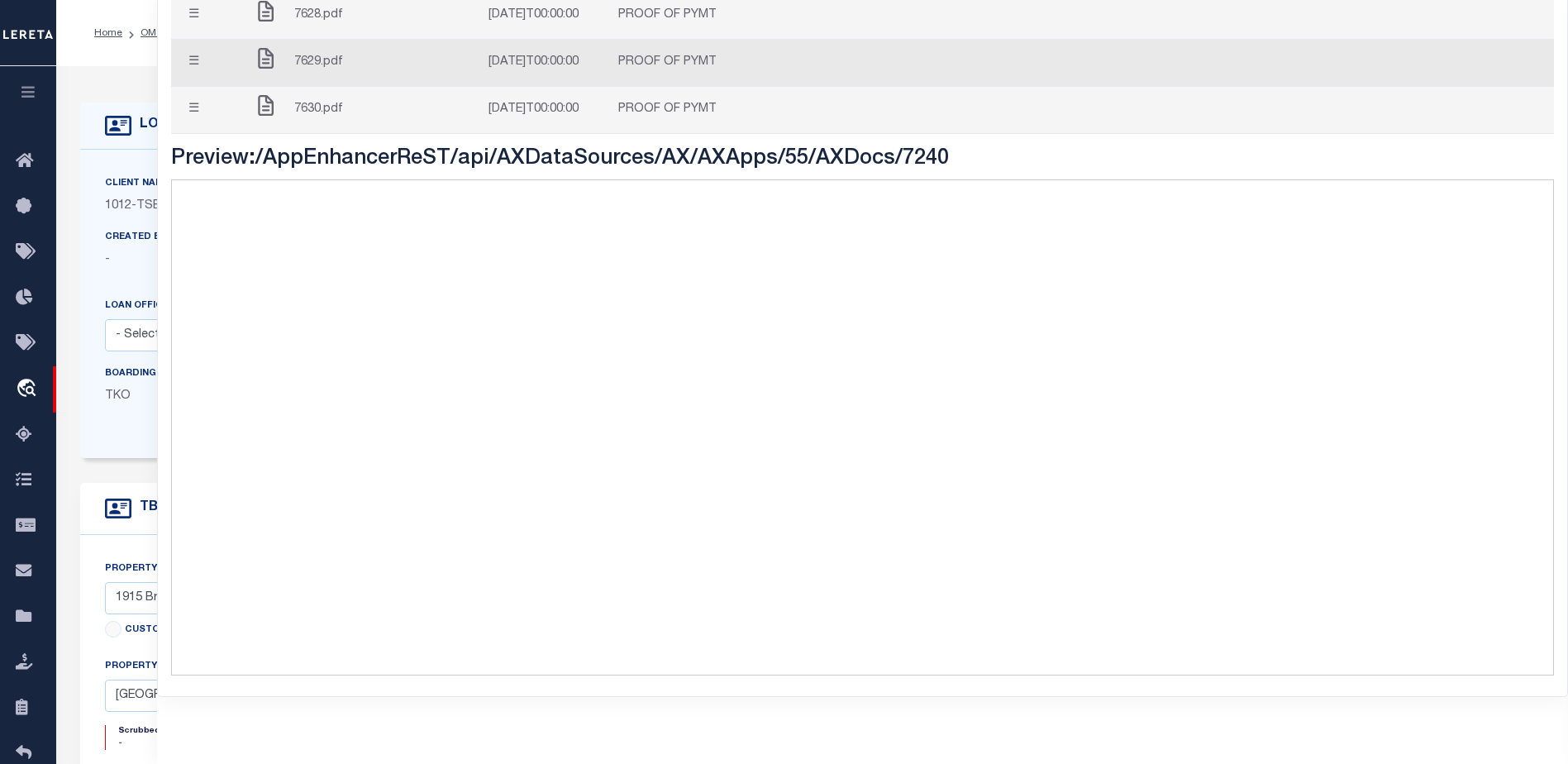
click at [473, 110] on td at bounding box center [429, 110] width 105 height 47
click at [585, 64] on td "[DATE]T00:00:00" at bounding box center [546, 63] width 130 height 47
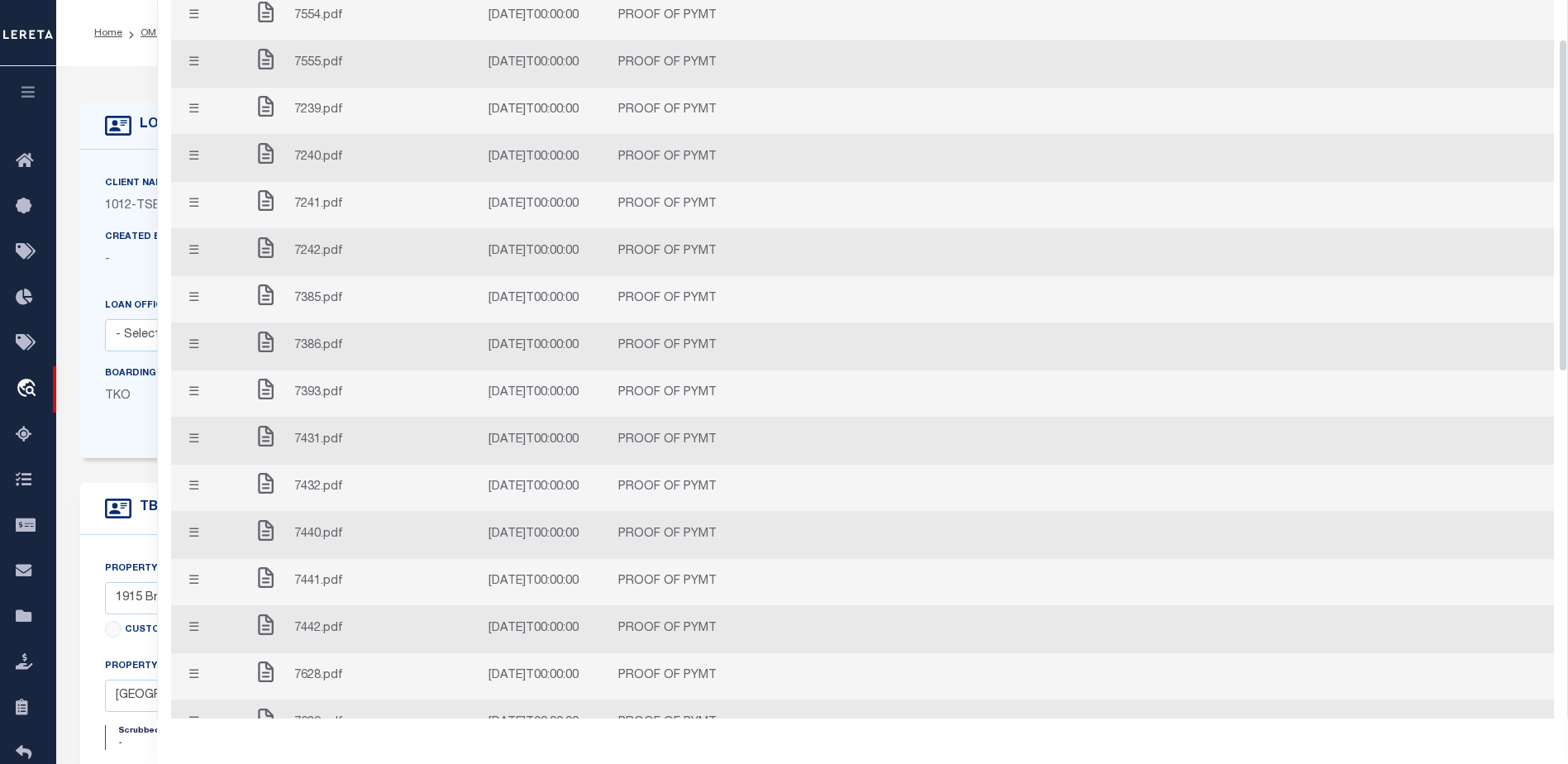
scroll to position [0, 0]
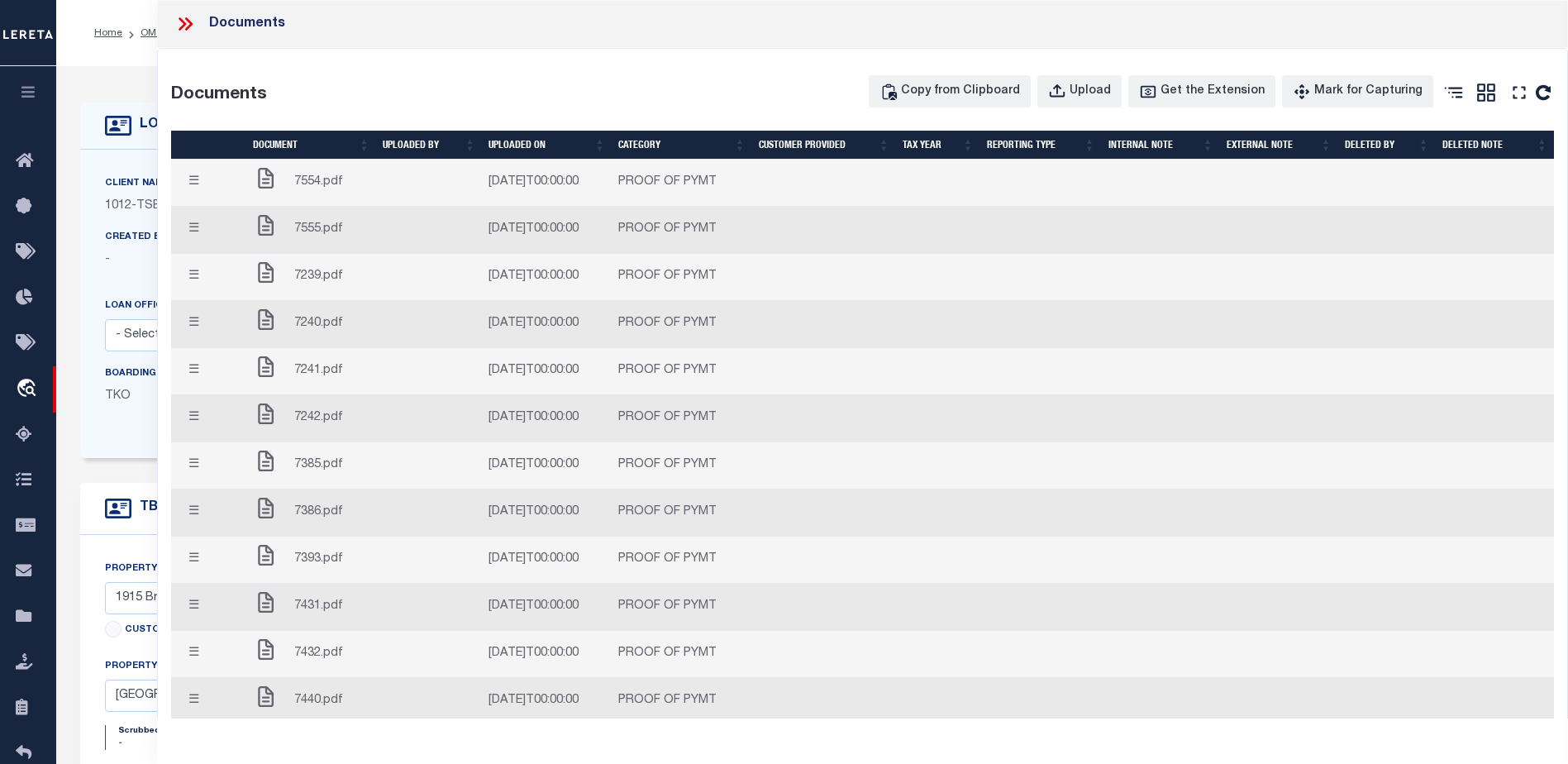
click at [192, 228] on button "☰" at bounding box center [193, 230] width 33 height 33
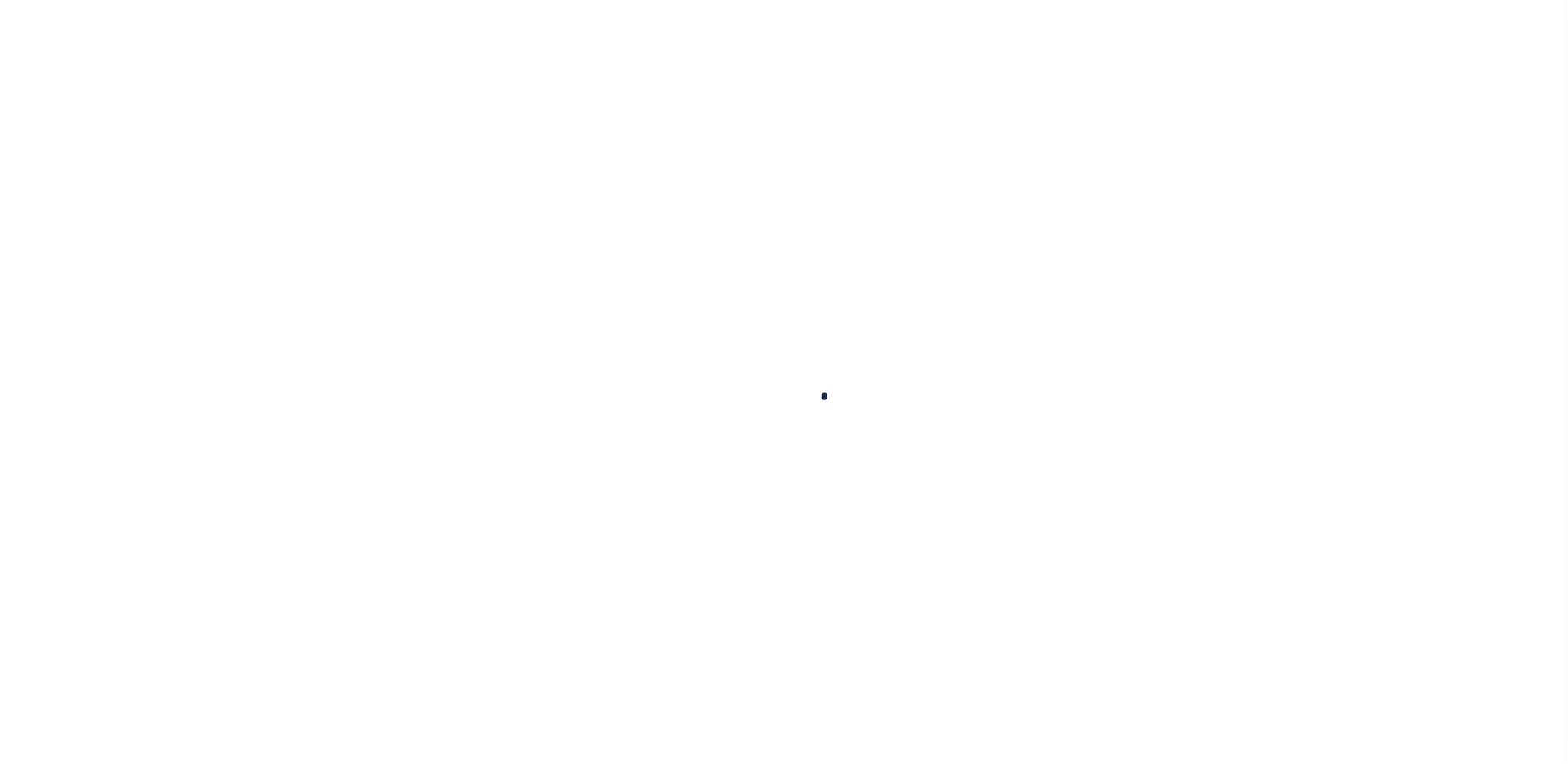
type input "400021500"
type input "[PERSON_NAME] [PERSON_NAME]"
select select
select select "10"
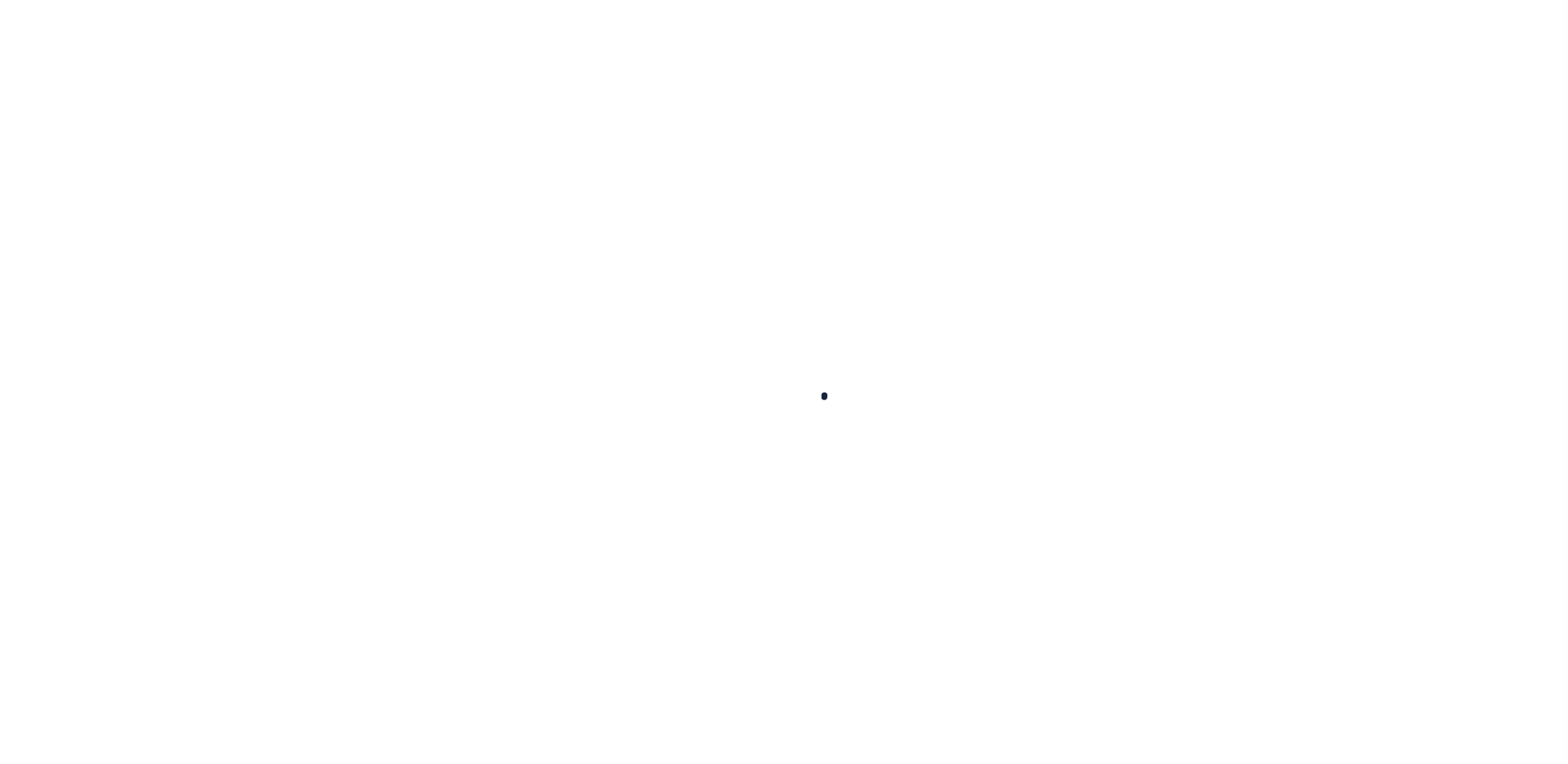
select select "NonEscrow"
select select "4117"
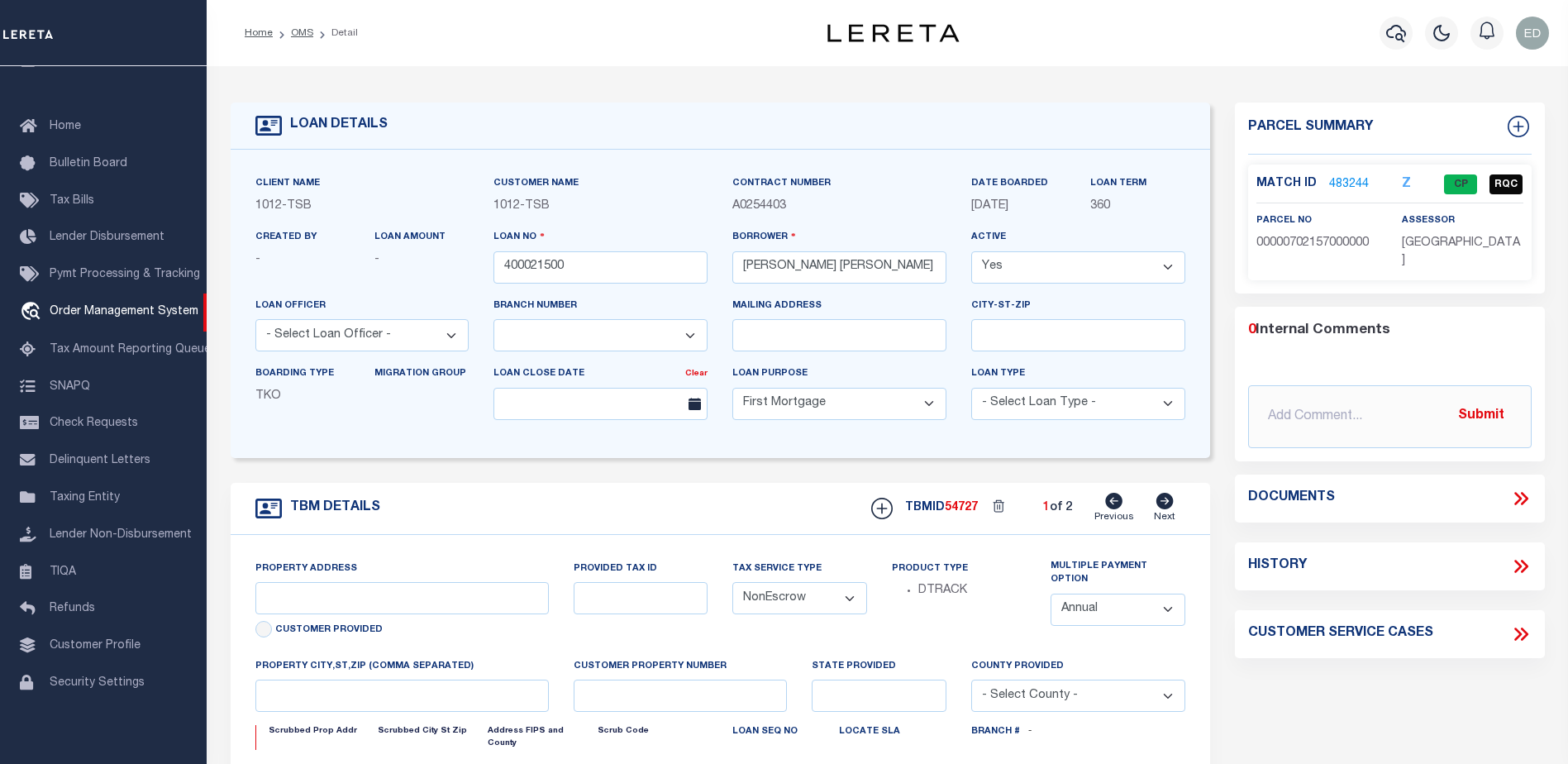
type input "1915 Brundrette"
select select
type input "[GEOGRAPHIC_DATA]"
select select "[GEOGRAPHIC_DATA]"
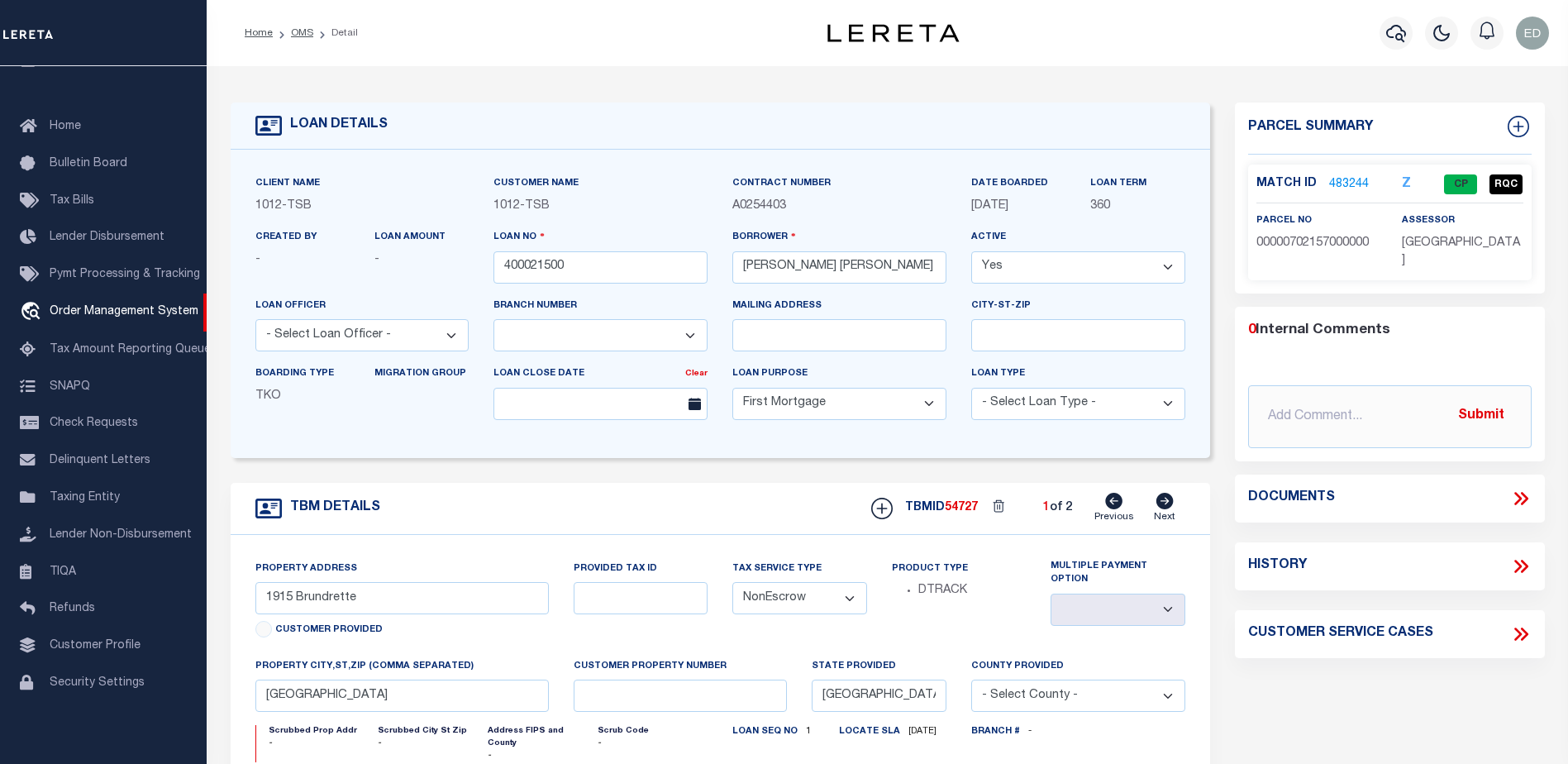
click at [1518, 492] on icon at bounding box center [1518, 499] width 8 height 13
